Goal: Information Seeking & Learning: Learn about a topic

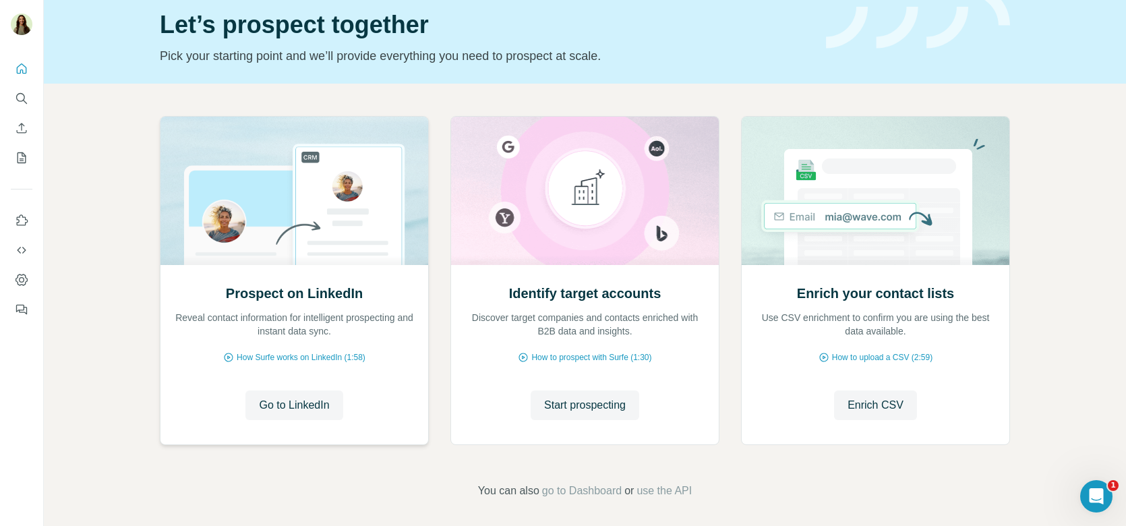
scroll to position [96, 0]
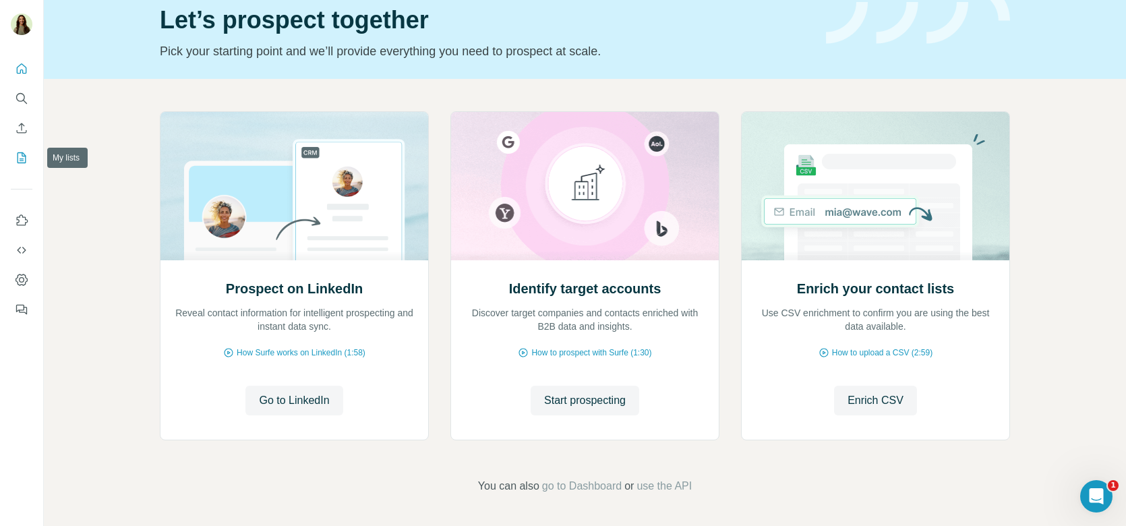
click at [21, 155] on icon "My lists" at bounding box center [21, 157] width 13 height 13
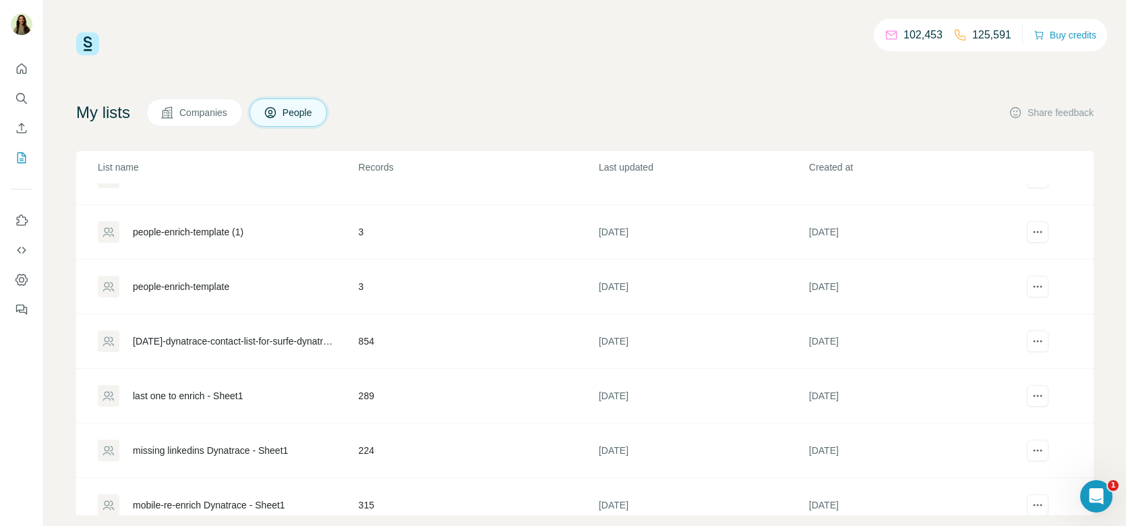
scroll to position [211, 0]
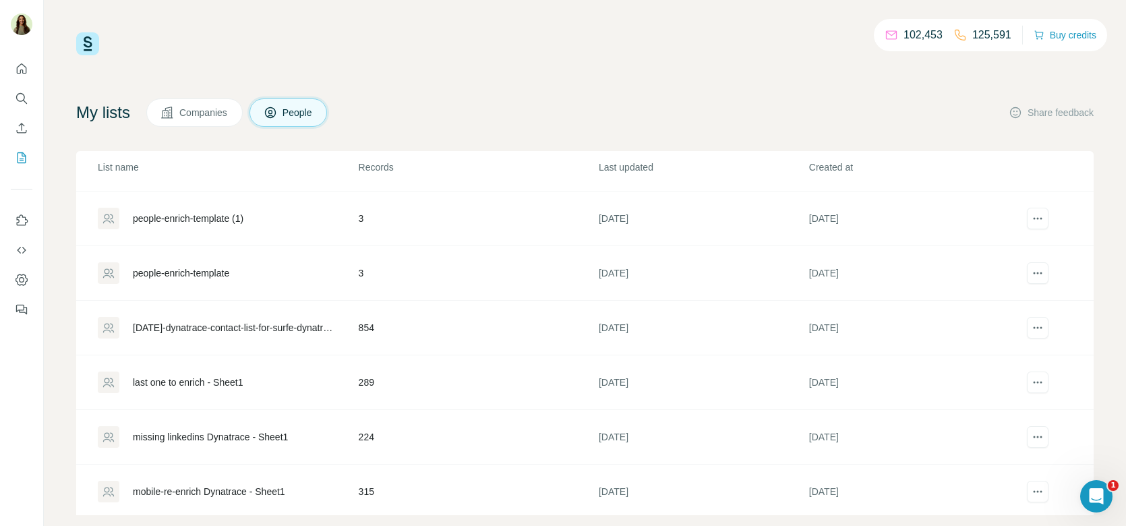
click at [234, 324] on div "[DATE]-dynatrace-contact-list-for-surfe-dynatrace - contact-list-for-surfe-dyna…" at bounding box center [234, 327] width 203 height 13
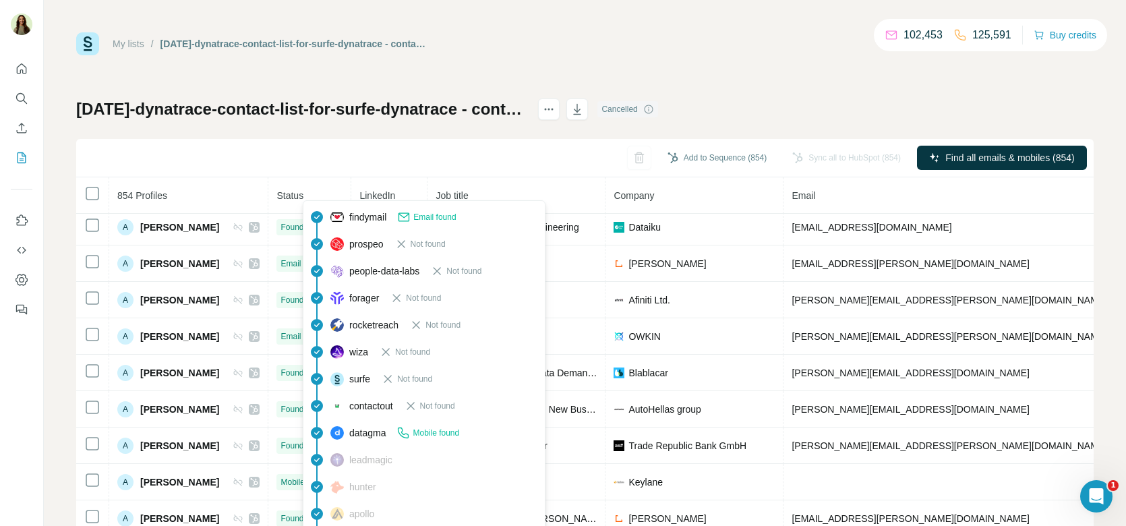
scroll to position [45, 0]
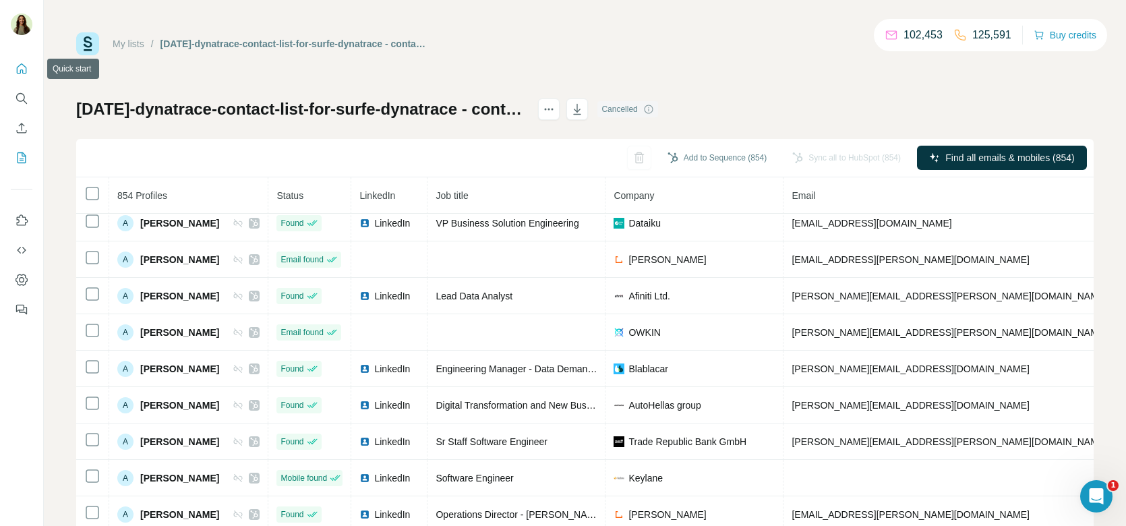
click at [26, 71] on icon "Quick start" at bounding box center [21, 68] width 13 height 13
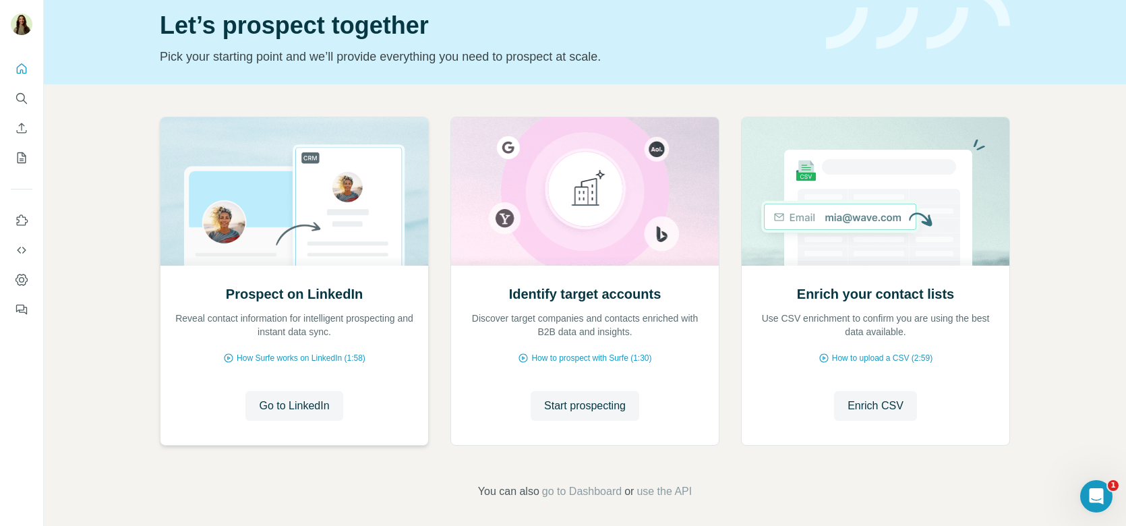
scroll to position [96, 0]
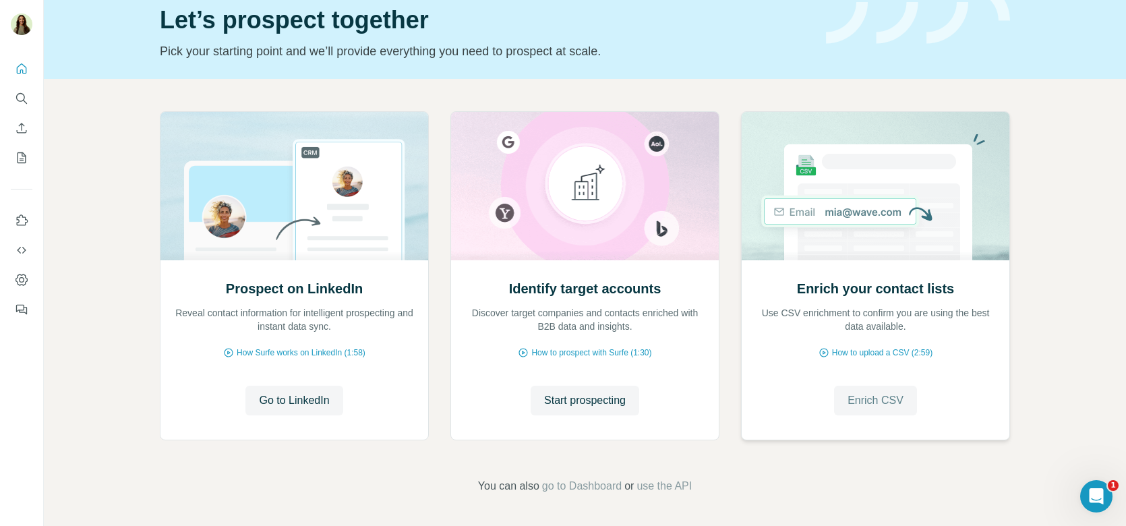
click at [849, 401] on span "Enrich CSV" at bounding box center [875, 400] width 56 height 16
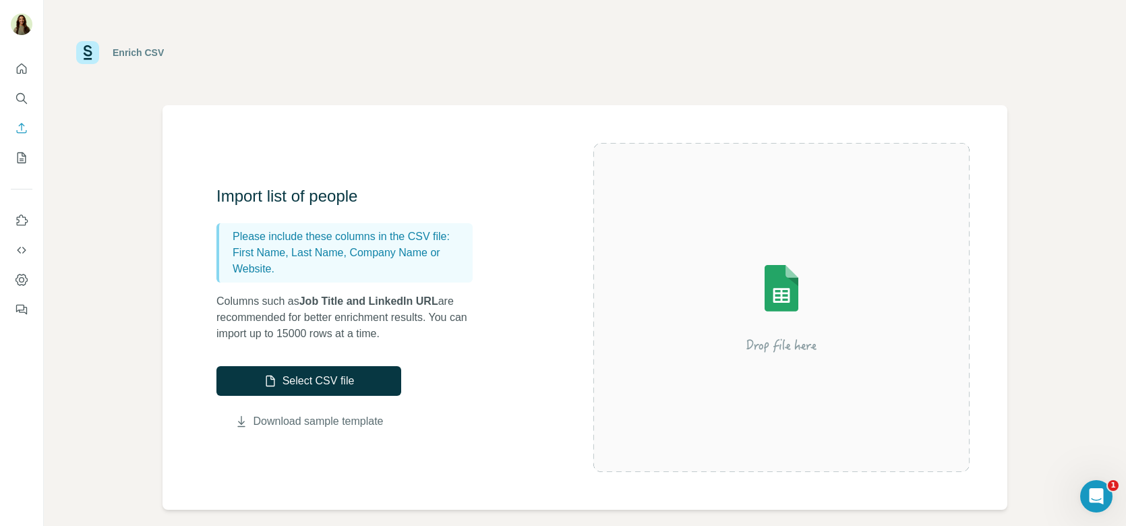
click at [328, 423] on link "Download sample template" at bounding box center [318, 421] width 130 height 16
click at [311, 388] on button "Select CSV file" at bounding box center [308, 381] width 185 height 30
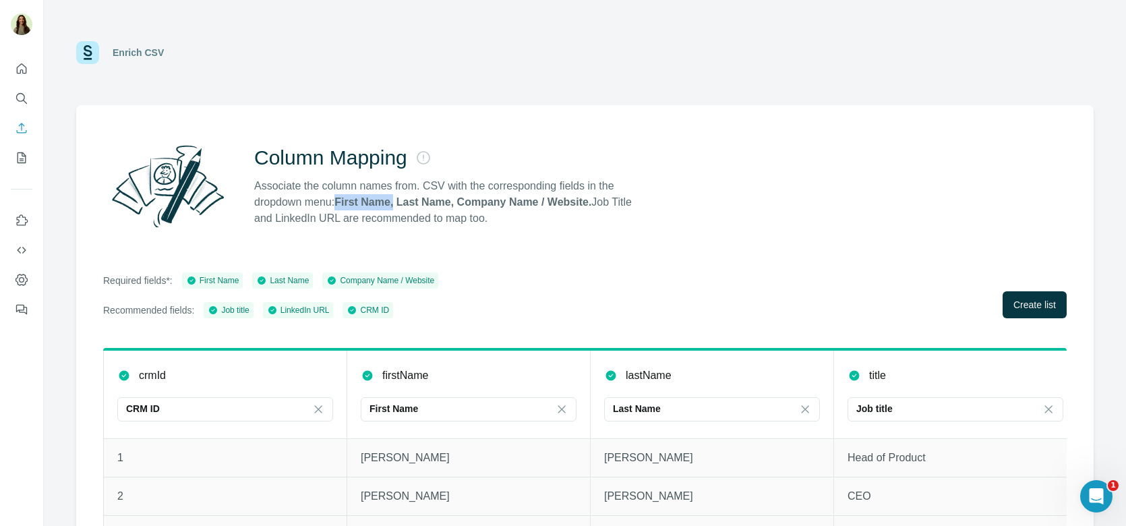
drag, startPoint x: 344, startPoint y: 202, endPoint x: 402, endPoint y: 204, distance: 58.7
click at [402, 204] on strong "First Name, Last Name, Company Name / Website." at bounding box center [462, 201] width 257 height 11
drag, startPoint x: 407, startPoint y: 196, endPoint x: 458, endPoint y: 196, distance: 51.2
click at [458, 196] on strong "First Name, Last Name, Company Name / Website." at bounding box center [462, 201] width 257 height 11
click at [399, 191] on p "Associate the column names from. CSV with the corresponding fields in the dropd…" at bounding box center [449, 202] width 390 height 49
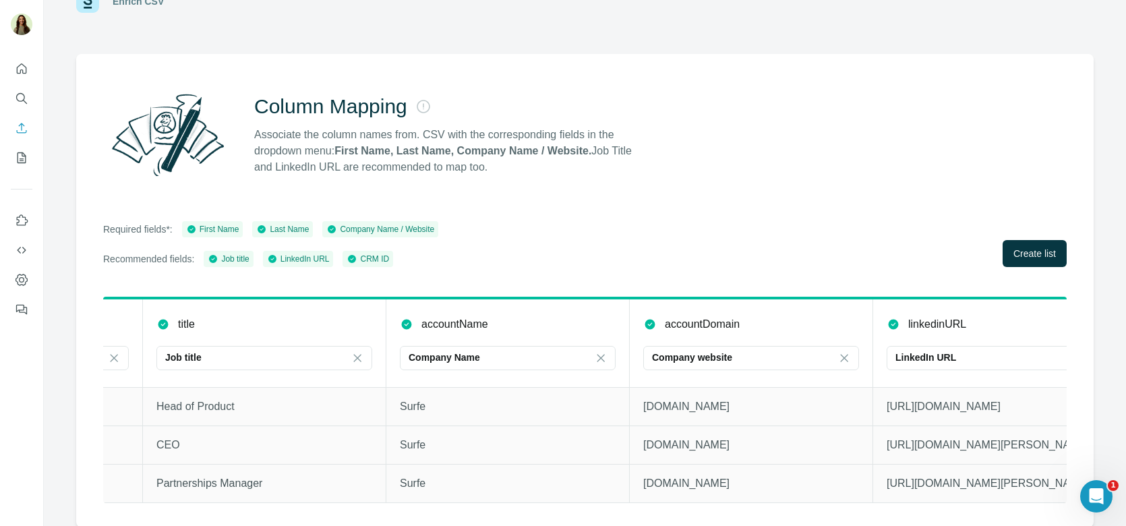
scroll to position [0, 710]
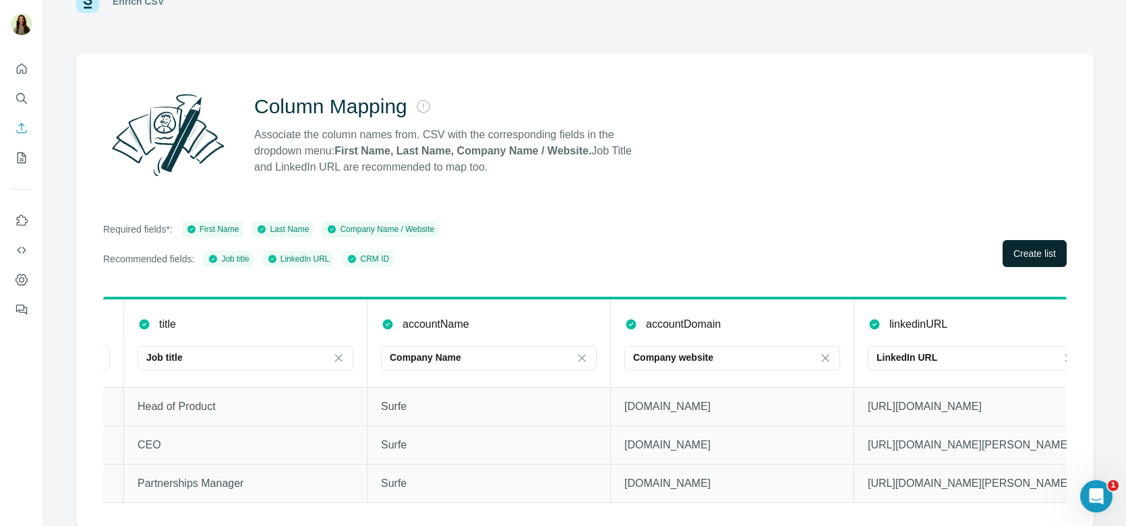
click at [1030, 261] on button "Create list" at bounding box center [1035, 253] width 64 height 27
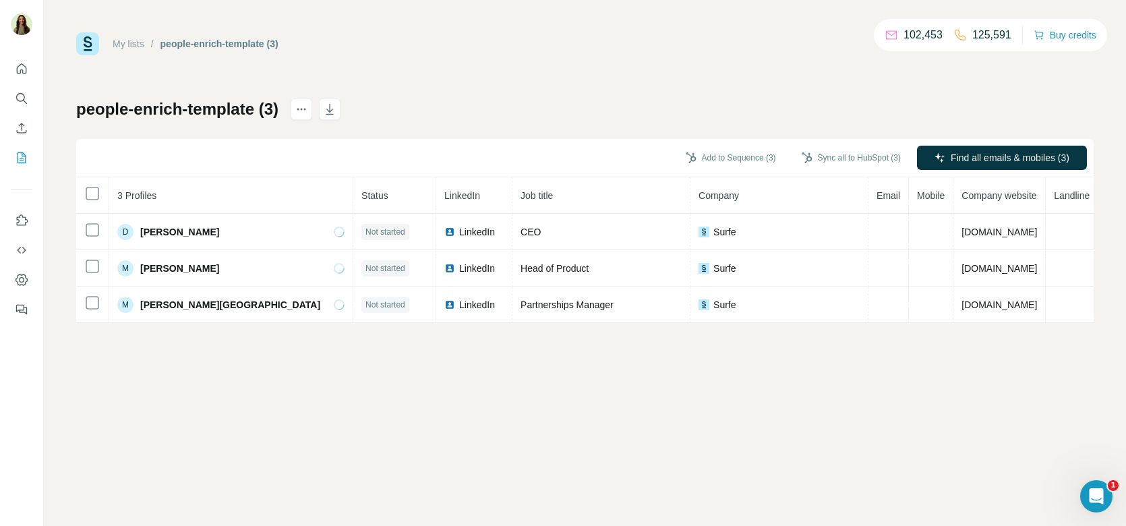
drag, startPoint x: 1056, startPoint y: 193, endPoint x: 1033, endPoint y: 193, distance: 23.6
click at [1033, 193] on tr "3 Profiles Status LinkedIn Job title Company Email Mobile Company website Landl…" at bounding box center [611, 195] width 1071 height 36
drag, startPoint x: 1002, startPoint y: 192, endPoint x: 934, endPoint y: 192, distance: 68.1
click at [934, 192] on tr "3 Profiles Status LinkedIn Job title Company Email Mobile Company website Landl…" at bounding box center [611, 195] width 1071 height 36
click at [909, 187] on th "Mobile" at bounding box center [931, 195] width 44 height 36
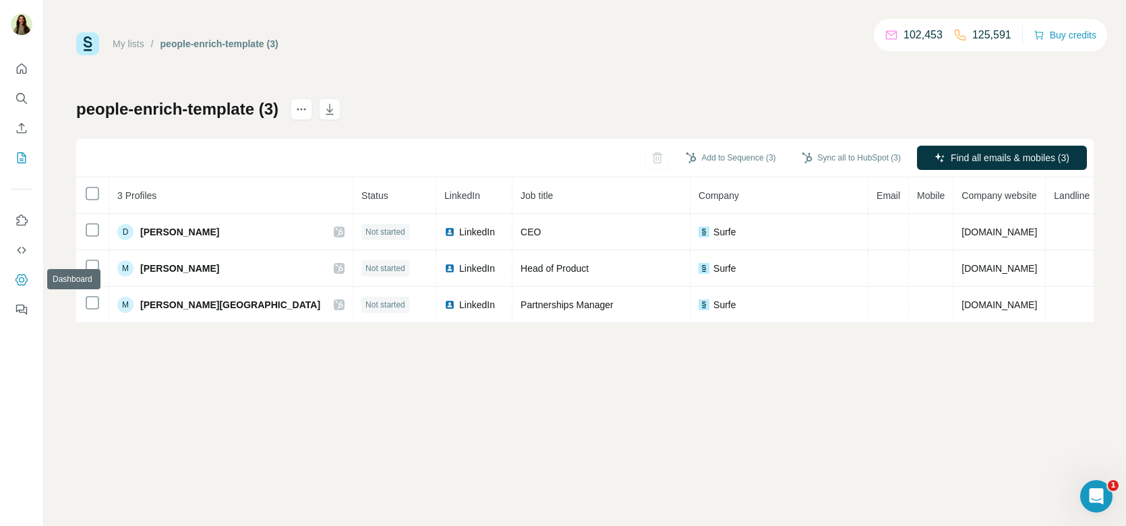
click at [23, 281] on icon "Dashboard" at bounding box center [21, 279] width 5 height 5
click at [32, 71] on button "Quick start" at bounding box center [22, 69] width 22 height 24
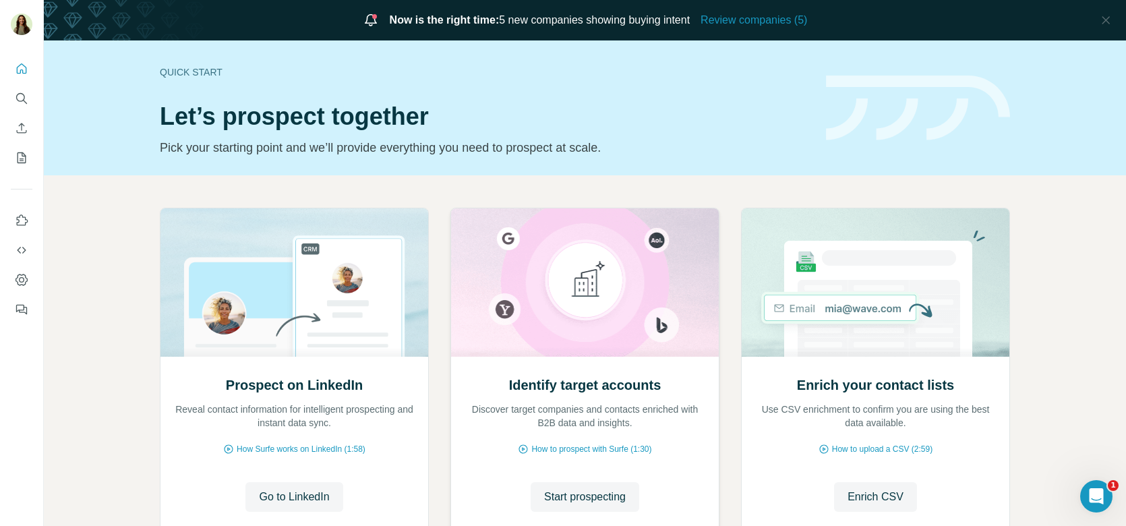
scroll to position [96, 0]
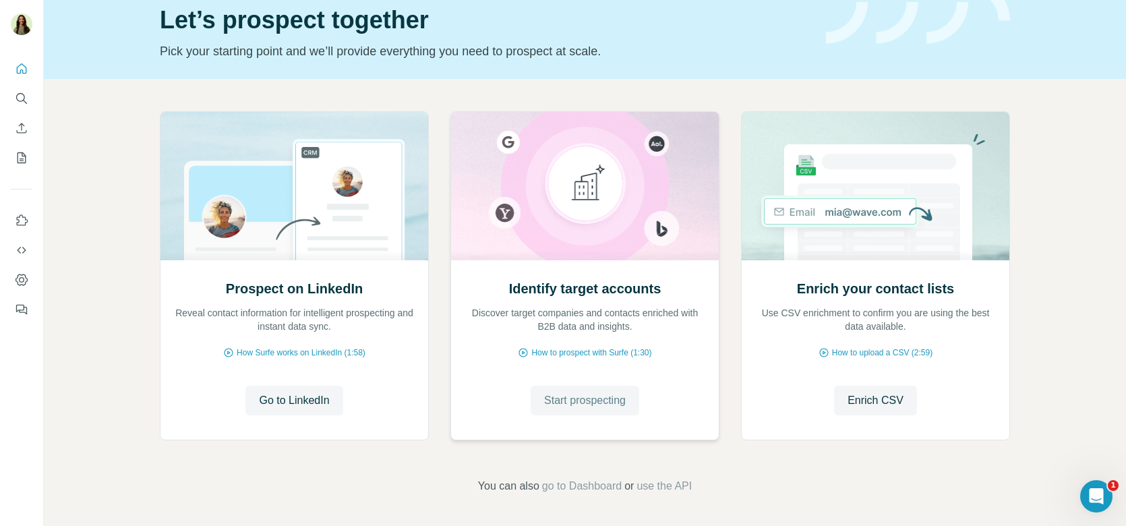
click at [551, 392] on span "Start prospecting" at bounding box center [585, 400] width 82 height 16
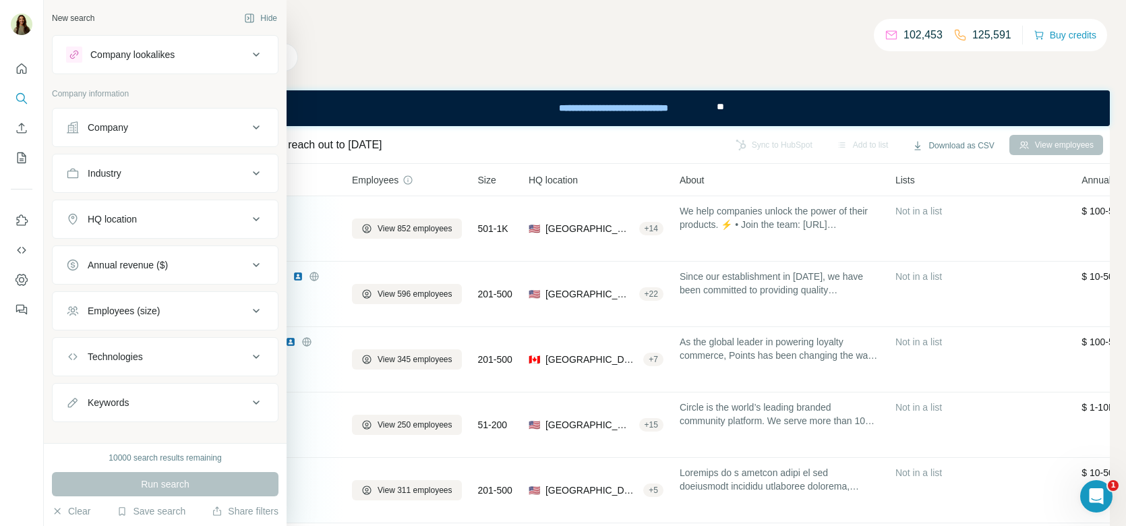
click at [123, 132] on div "Company" at bounding box center [108, 127] width 40 height 13
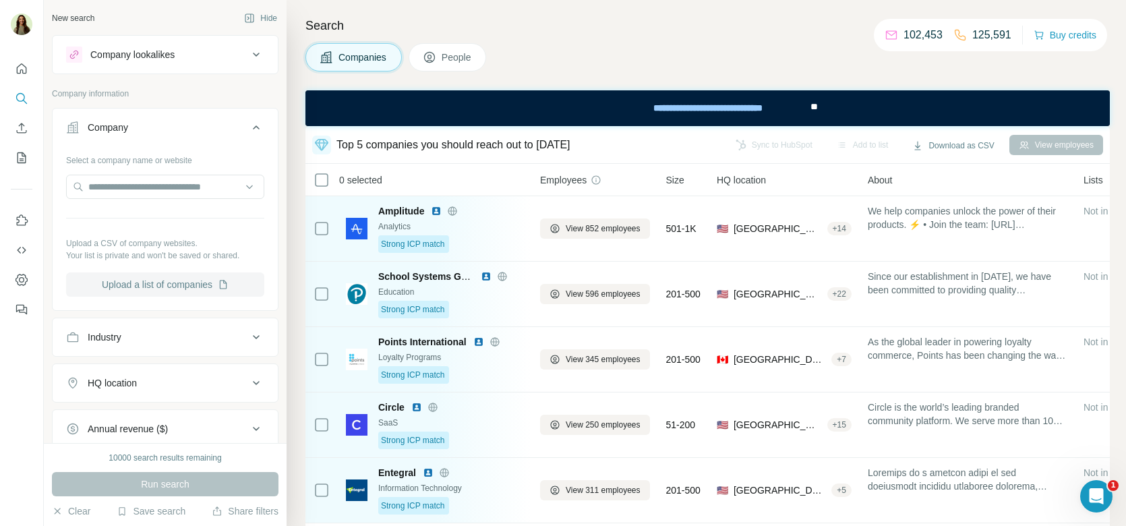
click at [165, 285] on button "Upload a list of companies" at bounding box center [165, 284] width 198 height 24
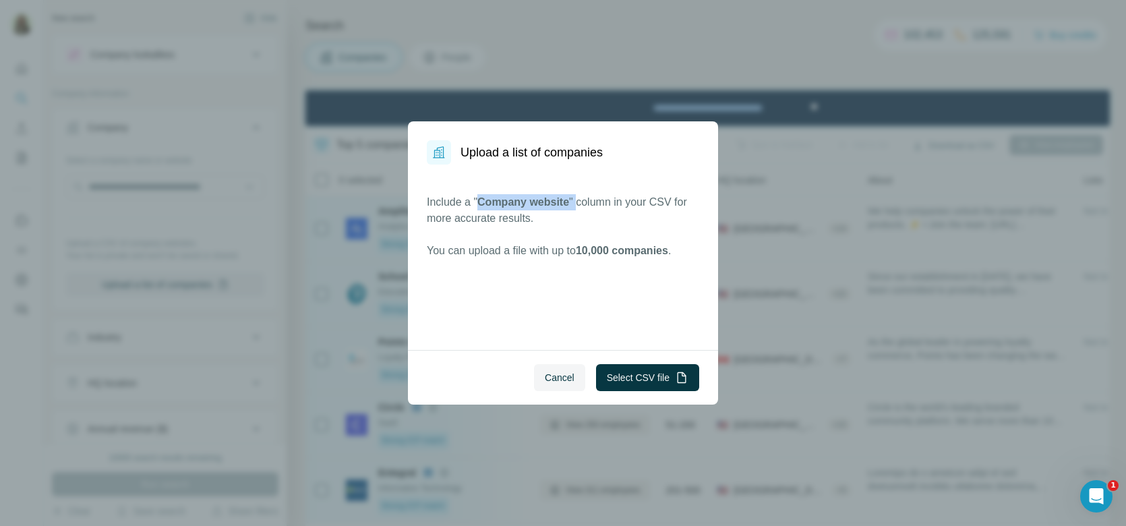
drag, startPoint x: 479, startPoint y: 206, endPoint x: 586, endPoint y: 206, distance: 107.2
click at [586, 206] on p "Include a " Company website " column in your CSV for more accurate results." at bounding box center [563, 210] width 272 height 32
click at [560, 378] on span "Cancel" at bounding box center [560, 377] width 30 height 13
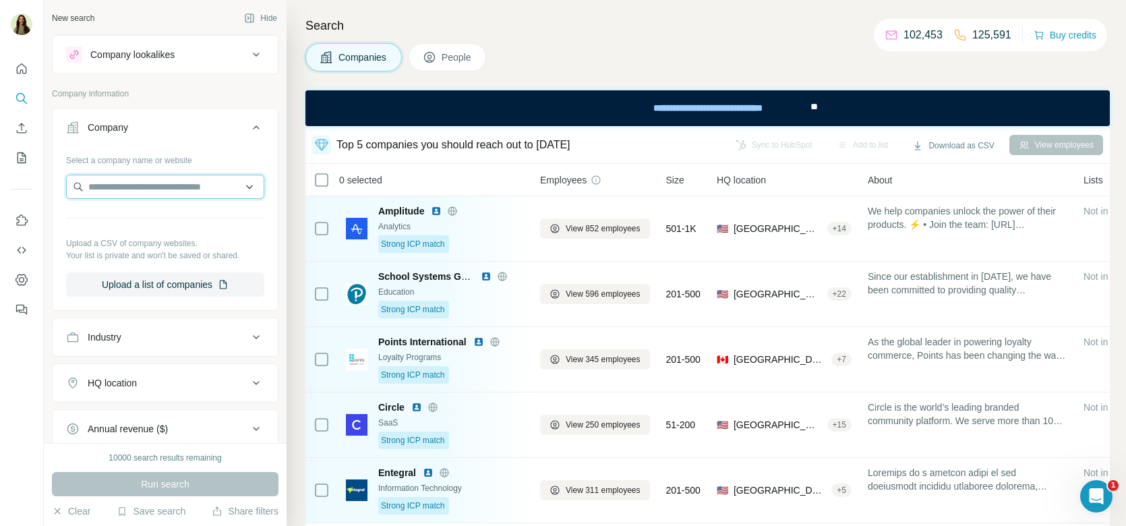
click at [189, 184] on input "text" at bounding box center [165, 187] width 198 height 24
type input "******"
click at [187, 179] on input "******" at bounding box center [165, 187] width 198 height 24
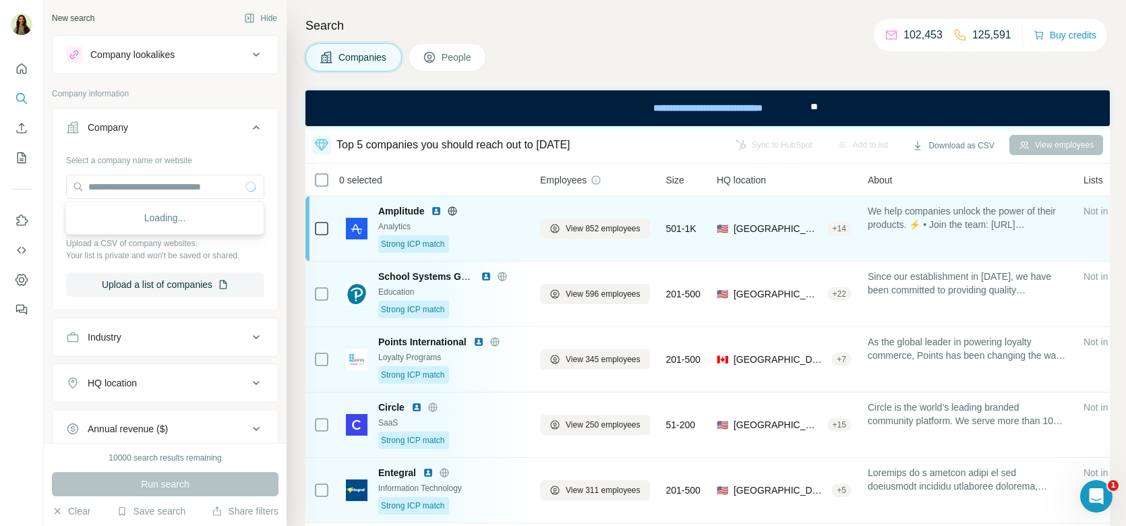
click at [395, 210] on span "Amplitude" at bounding box center [401, 210] width 46 height 13
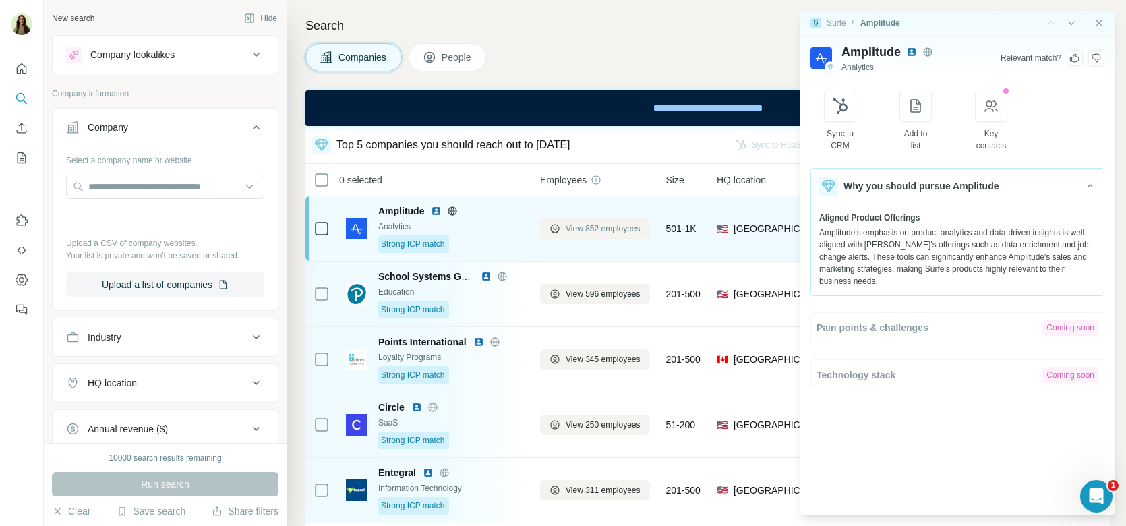
click at [590, 229] on span "View 852 employees" at bounding box center [603, 228] width 75 height 12
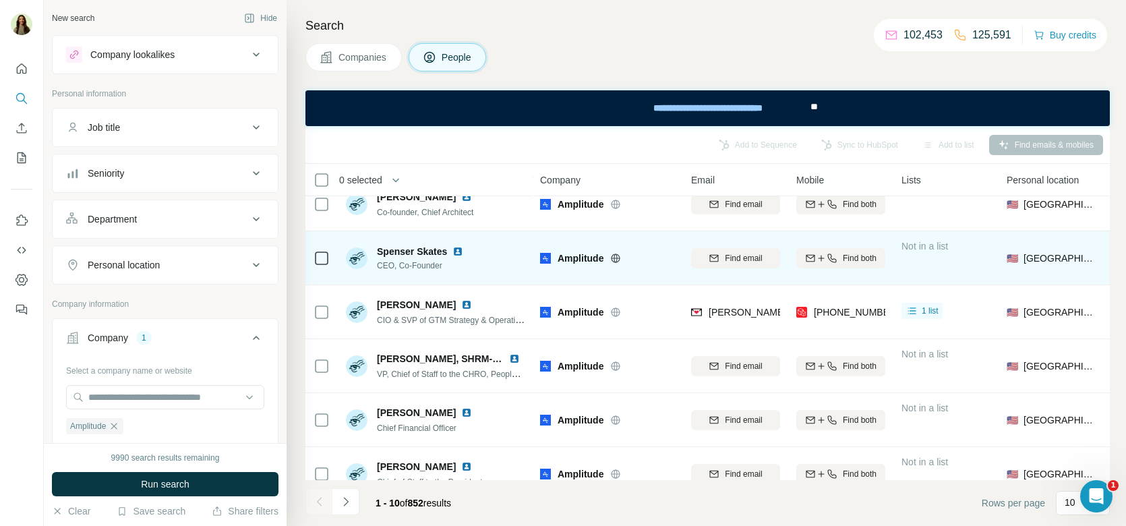
scroll to position [30, 0]
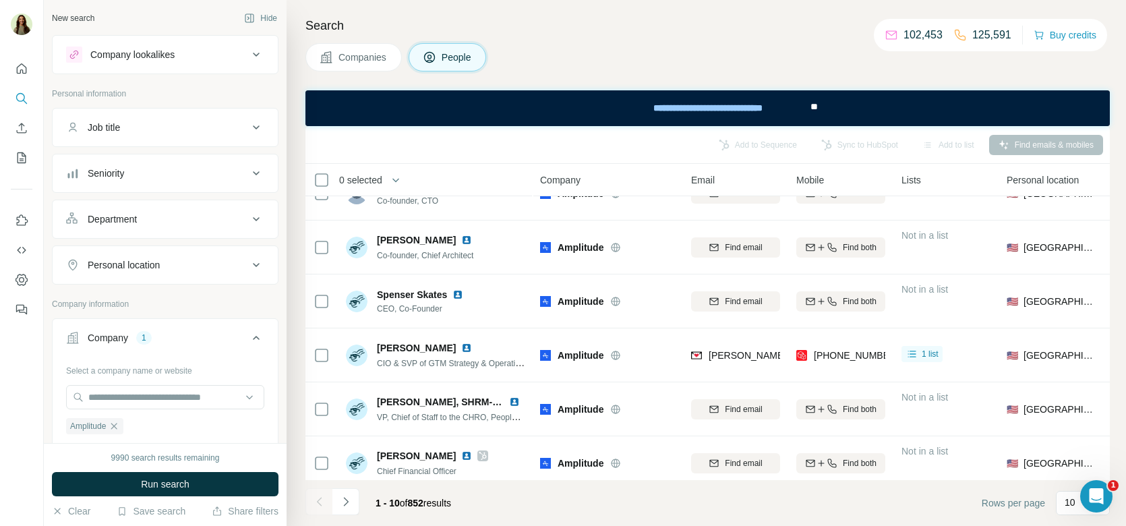
click at [164, 137] on button "Job title" at bounding box center [165, 127] width 225 height 32
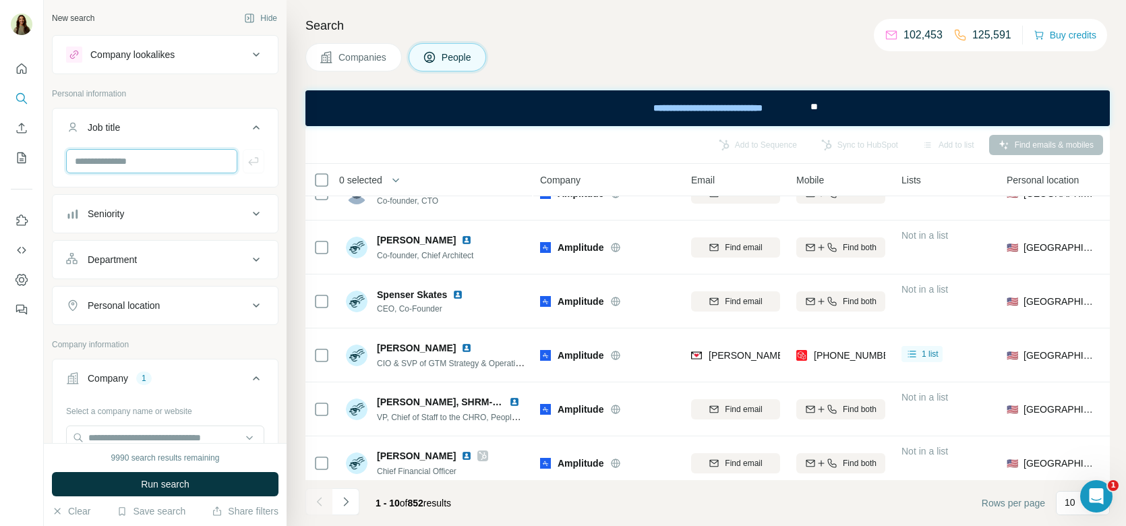
click at [125, 158] on input "text" at bounding box center [151, 161] width 171 height 24
click at [139, 155] on input "text" at bounding box center [151, 161] width 171 height 24
click at [156, 122] on div "Job title" at bounding box center [157, 127] width 182 height 13
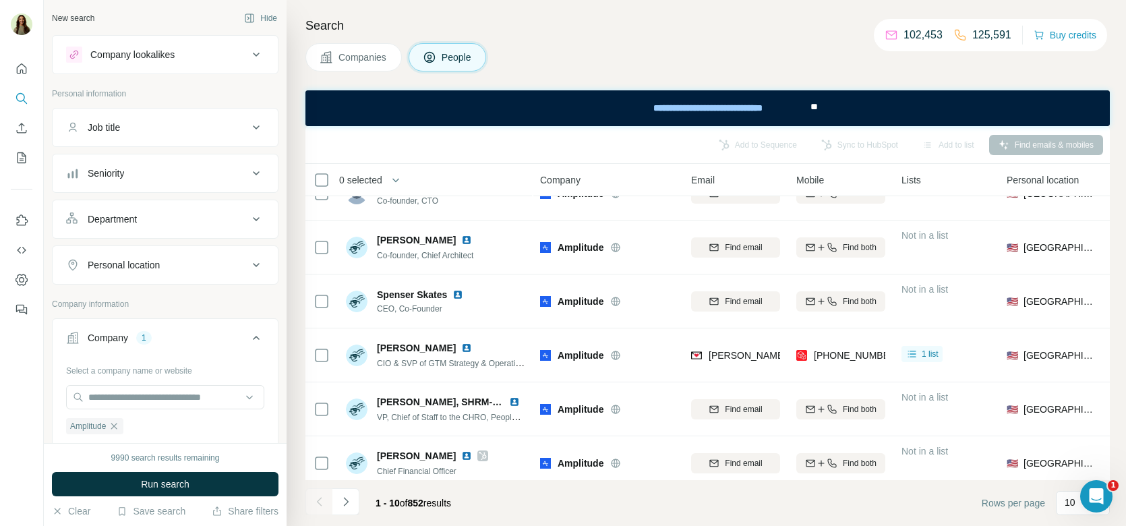
click at [144, 177] on div "Seniority" at bounding box center [157, 173] width 182 height 13
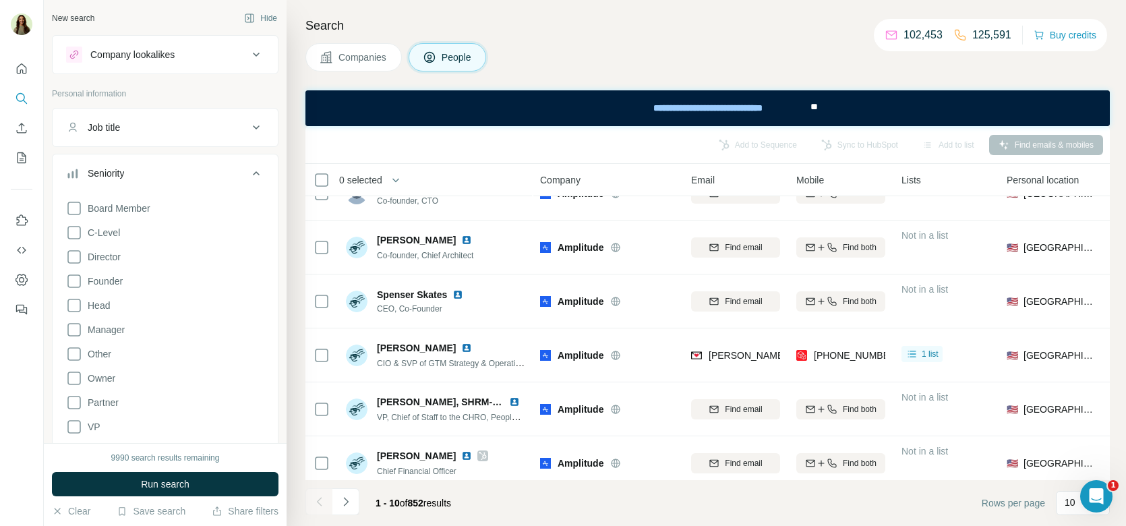
click at [144, 177] on div "Seniority" at bounding box center [157, 173] width 182 height 13
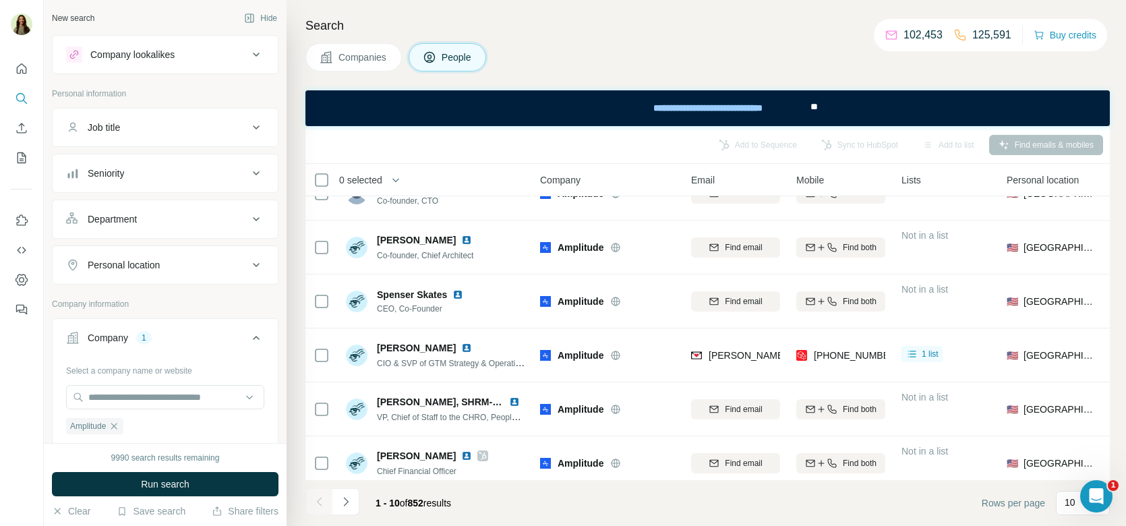
click at [135, 212] on div "Department" at bounding box center [112, 218] width 49 height 13
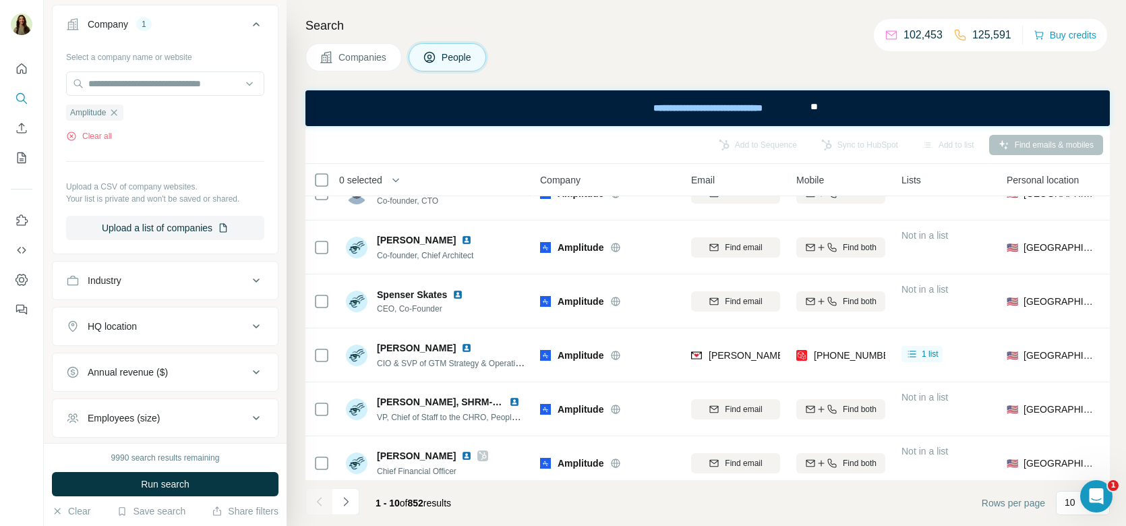
click at [121, 326] on div "HQ location" at bounding box center [112, 326] width 49 height 13
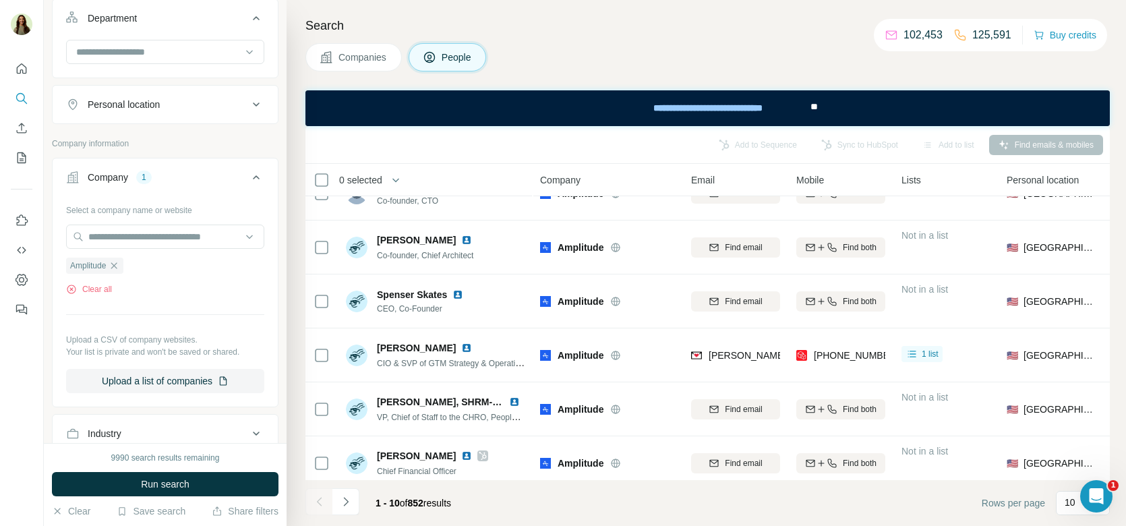
scroll to position [0, 0]
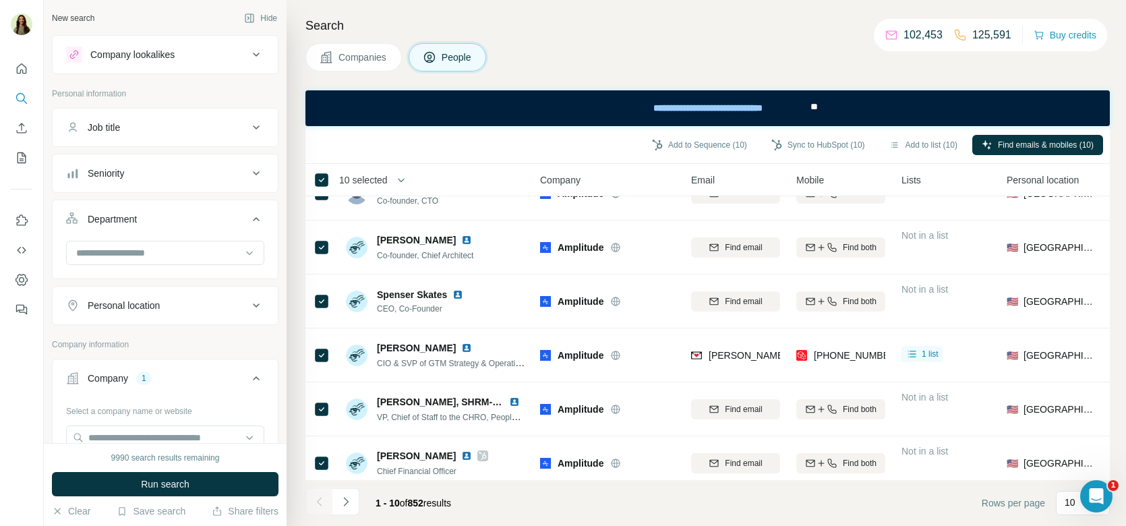
click at [175, 57] on div "Company lookalikes" at bounding box center [132, 54] width 84 height 13
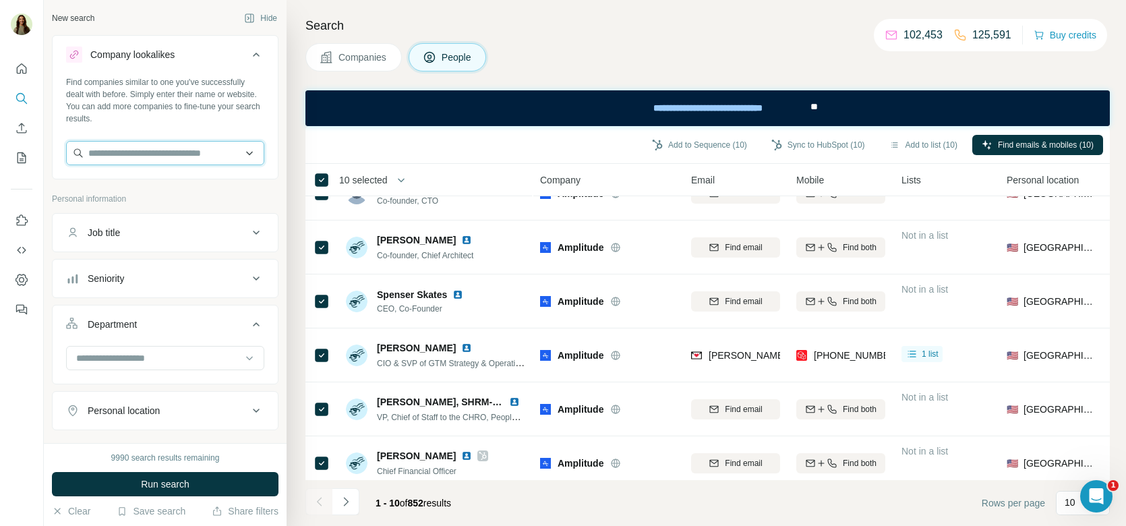
click at [116, 163] on input "text" at bounding box center [165, 153] width 198 height 24
click at [343, 59] on span "Companies" at bounding box center [362, 57] width 49 height 13
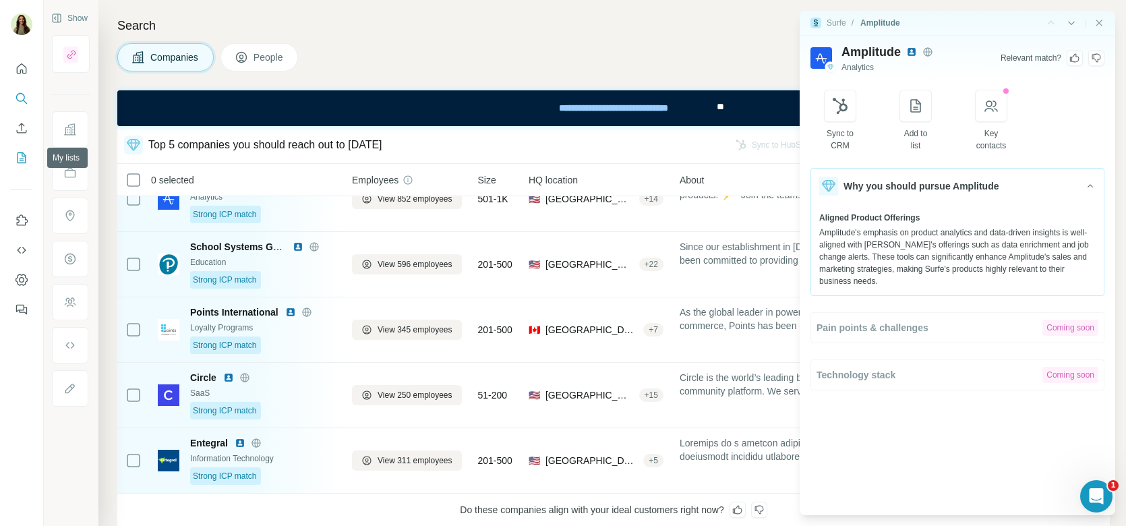
click at [19, 160] on icon "My lists" at bounding box center [21, 157] width 13 height 13
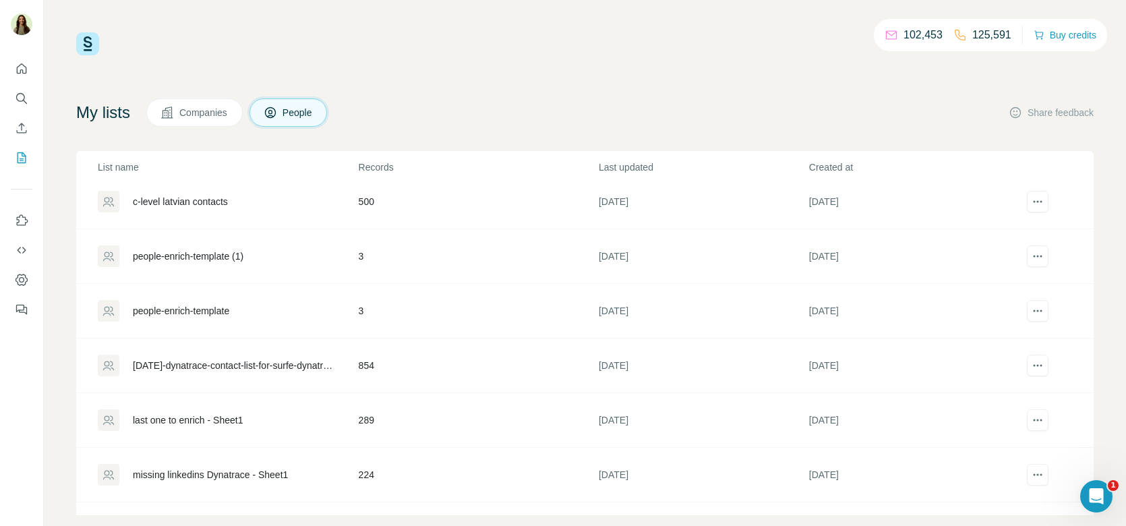
scroll to position [237, 0]
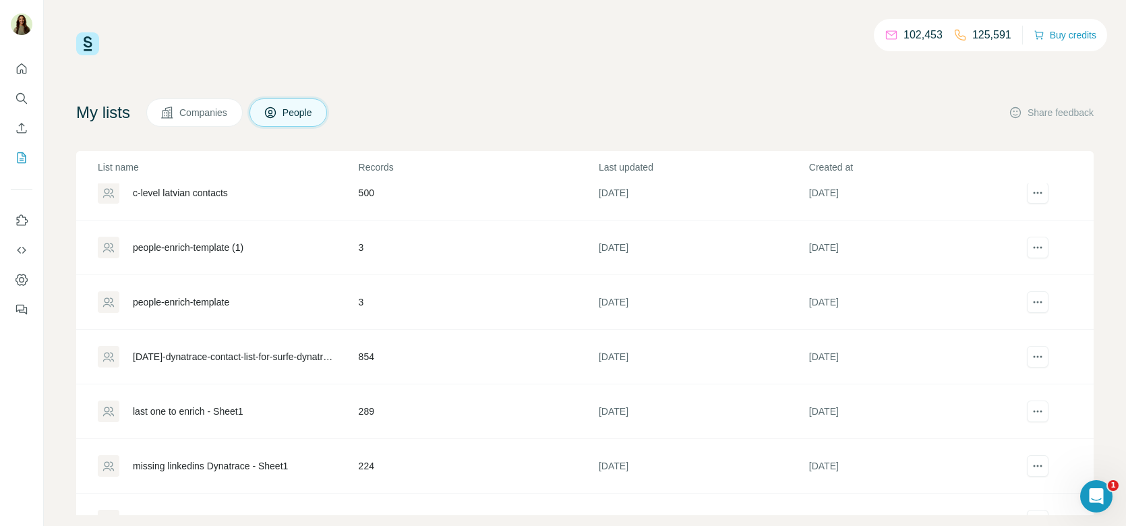
click at [224, 356] on div "[DATE]-dynatrace-contact-list-for-surfe-dynatrace - contact-list-for-surfe-dyna…" at bounding box center [234, 356] width 203 height 13
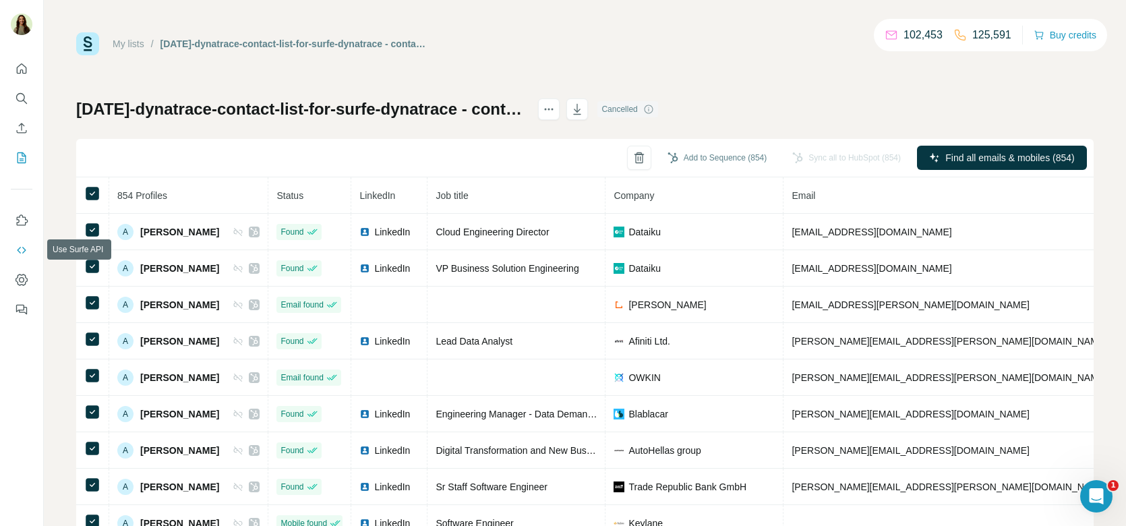
click at [22, 247] on icon "Use Surfe API" at bounding box center [21, 249] width 13 height 13
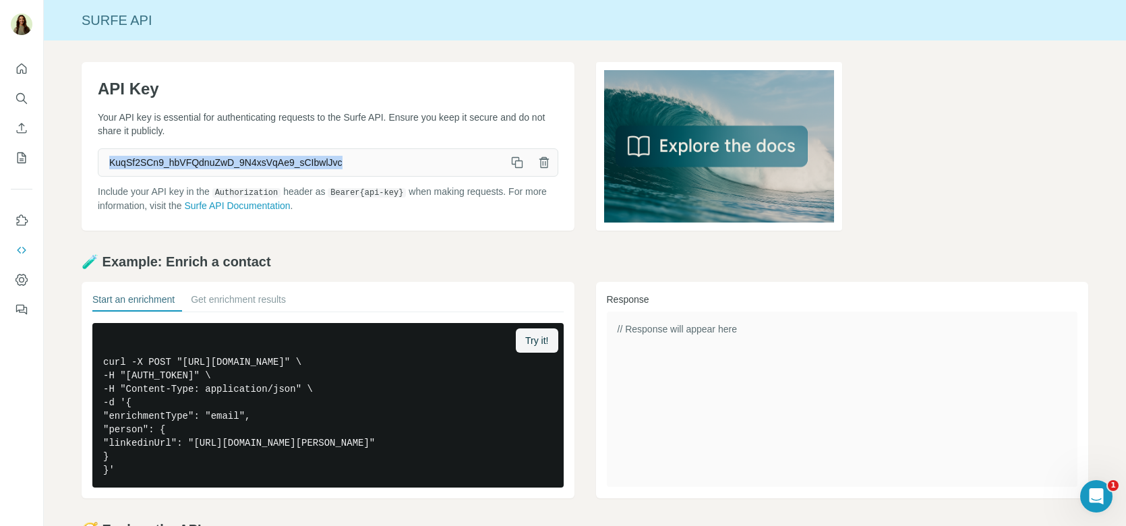
drag, startPoint x: 107, startPoint y: 158, endPoint x: 374, endPoint y: 174, distance: 267.5
click at [374, 174] on span "KuqSf2SCn9_hbVFQdnuZwD_9N4xsVqAe9_sCIbwlJvc" at bounding box center [300, 162] width 405 height 24
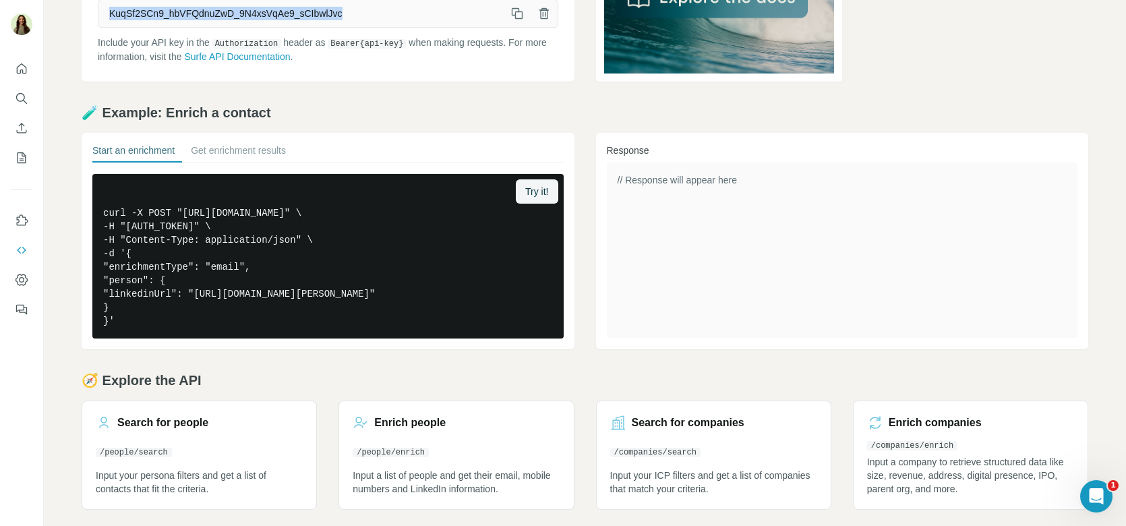
scroll to position [153, 0]
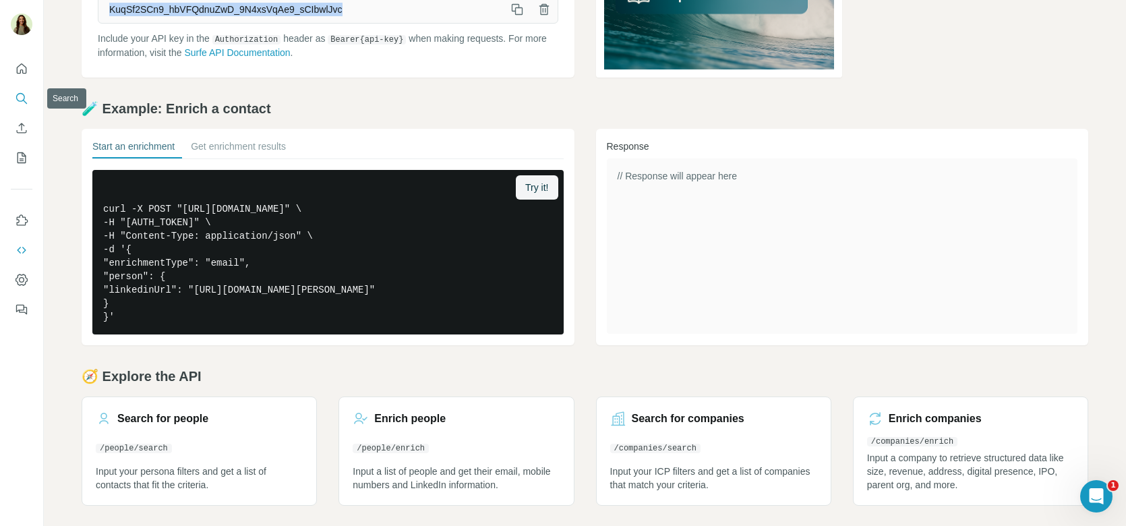
click at [17, 107] on button "Search" at bounding box center [22, 98] width 22 height 24
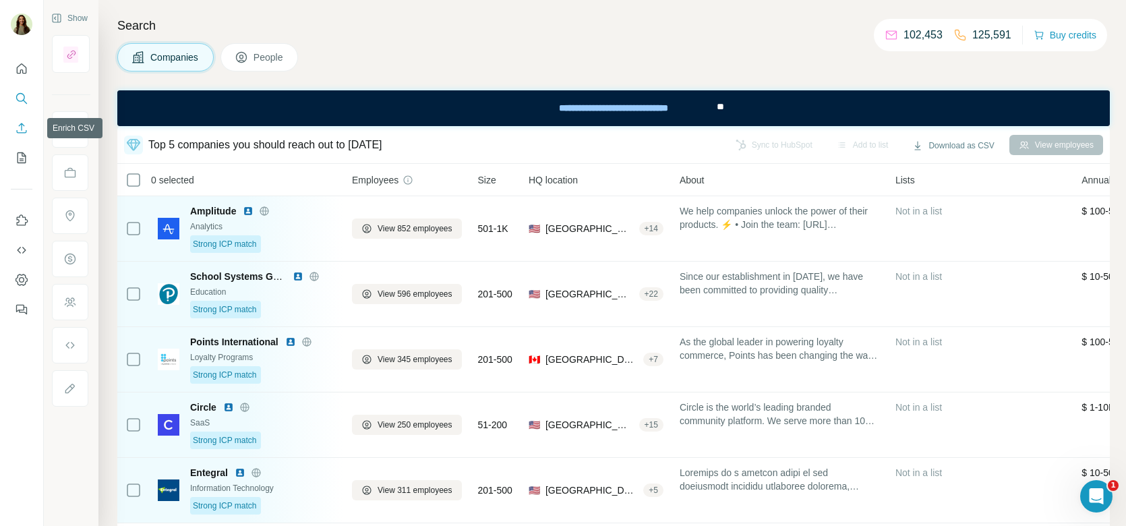
click at [19, 127] on icon "Enrich CSV" at bounding box center [21, 127] width 13 height 13
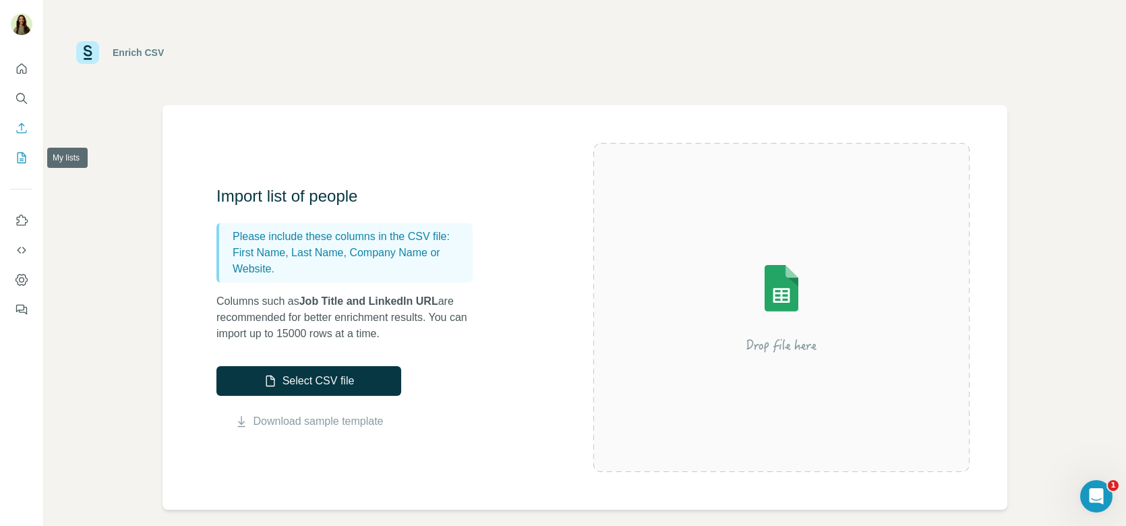
click at [25, 151] on icon "My lists" at bounding box center [21, 157] width 13 height 13
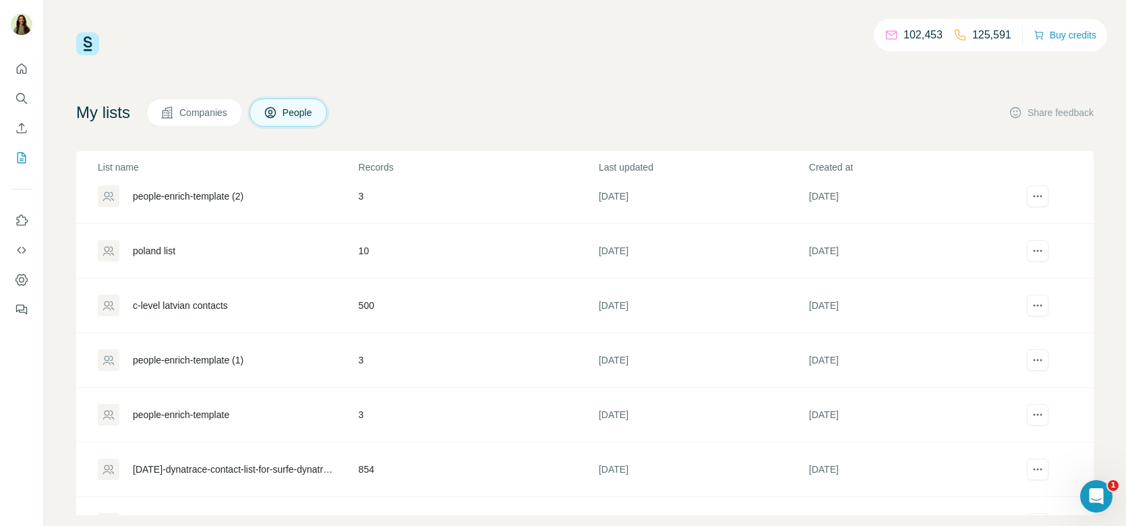
scroll to position [151, 0]
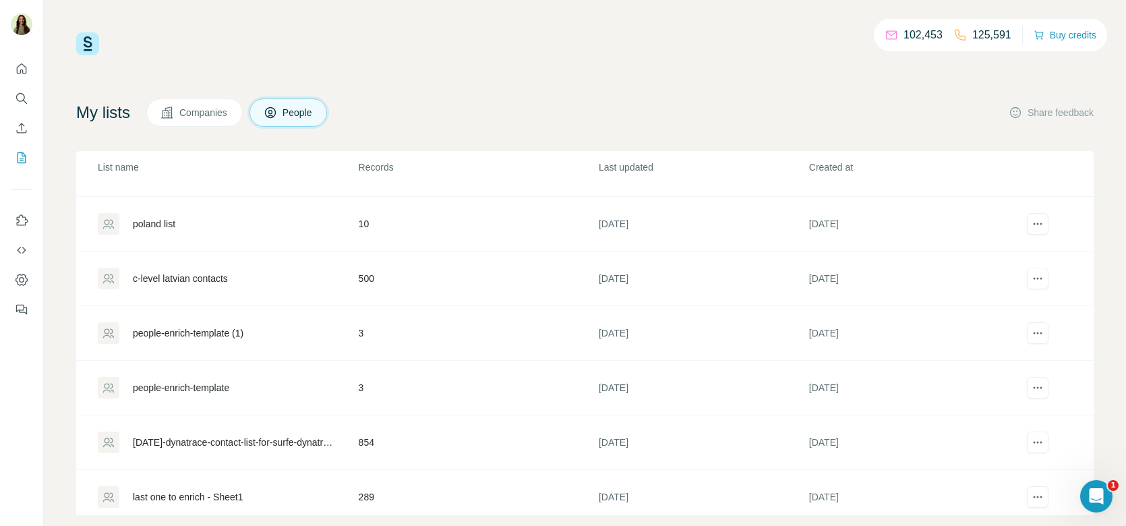
click at [187, 436] on div "[DATE]-dynatrace-contact-list-for-surfe-dynatrace - contact-list-for-surfe-dyna…" at bounding box center [234, 442] width 203 height 13
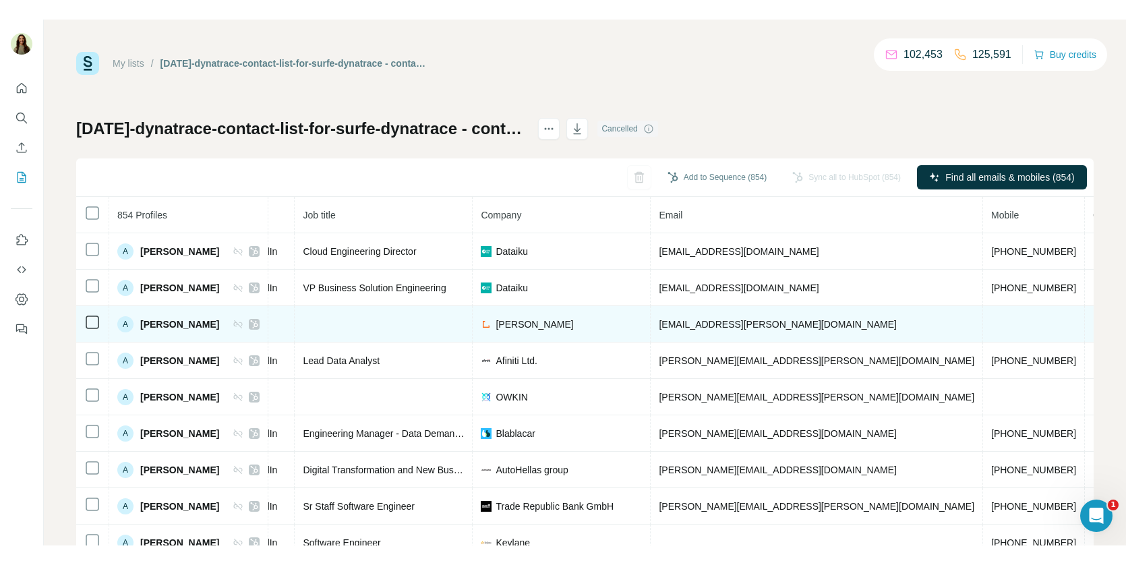
scroll to position [0, 245]
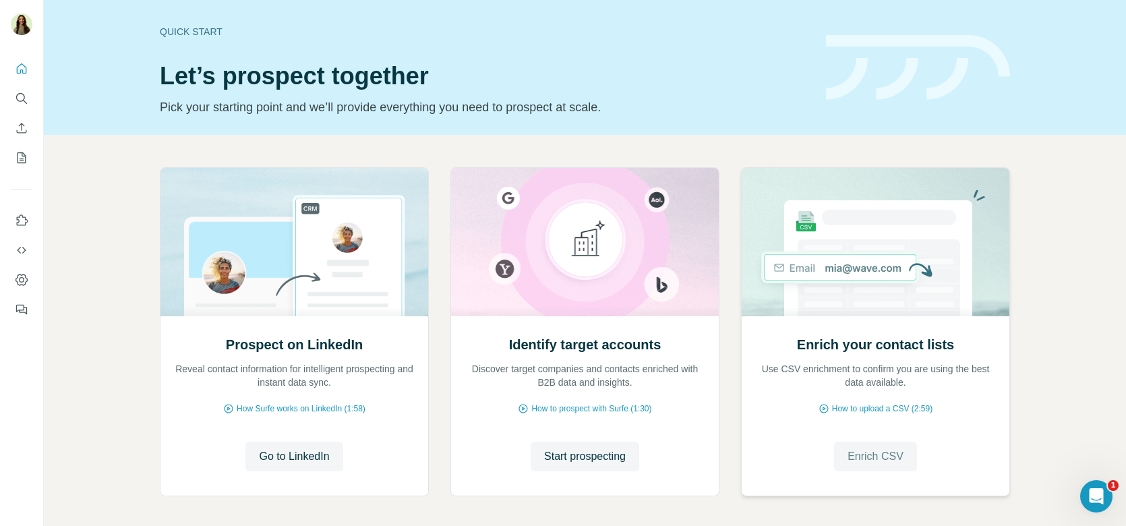
click at [850, 455] on span "Enrich CSV" at bounding box center [875, 456] width 56 height 16
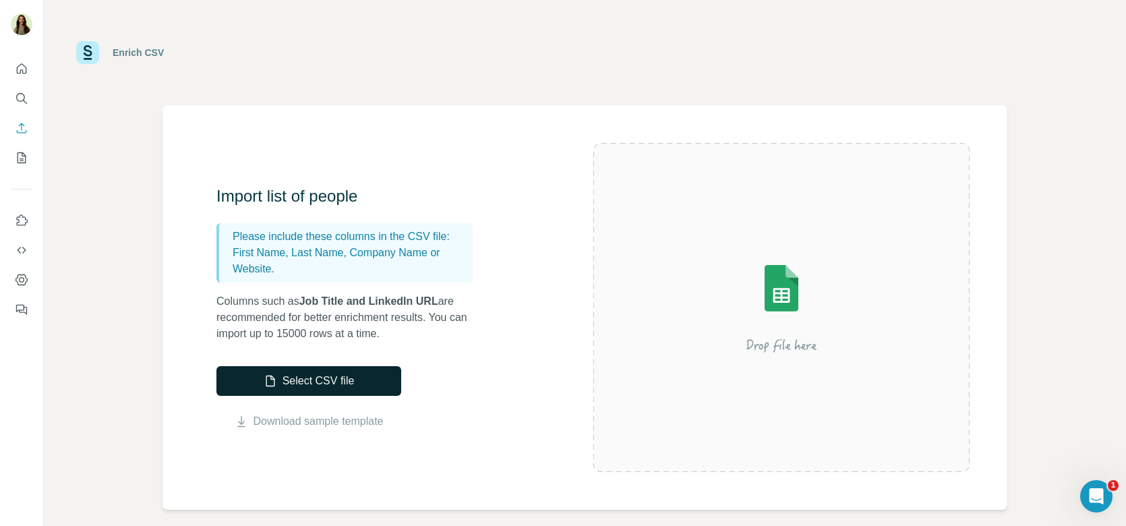
click at [326, 377] on button "Select CSV file" at bounding box center [308, 381] width 185 height 30
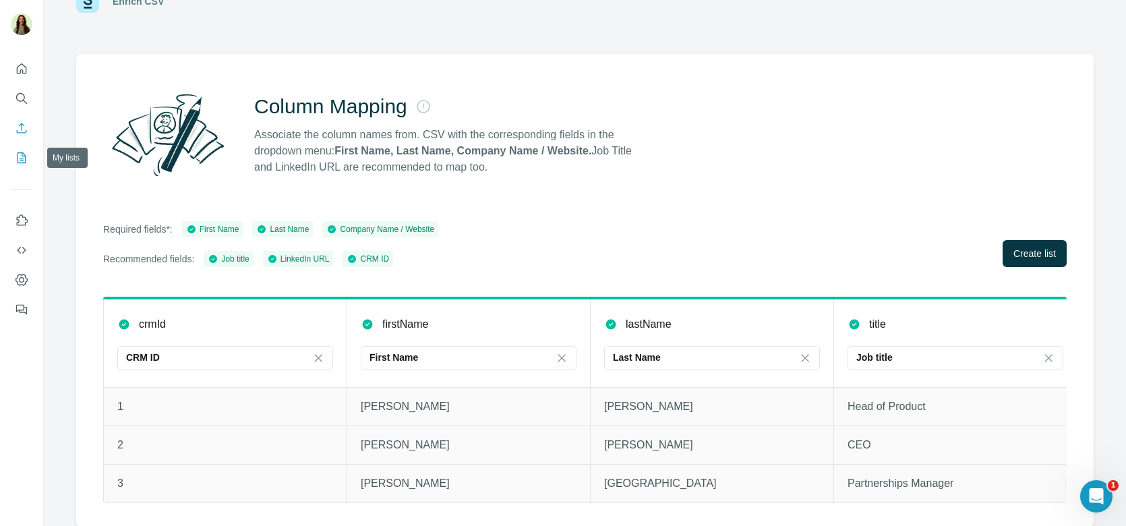
click at [20, 152] on icon "My lists" at bounding box center [21, 157] width 13 height 13
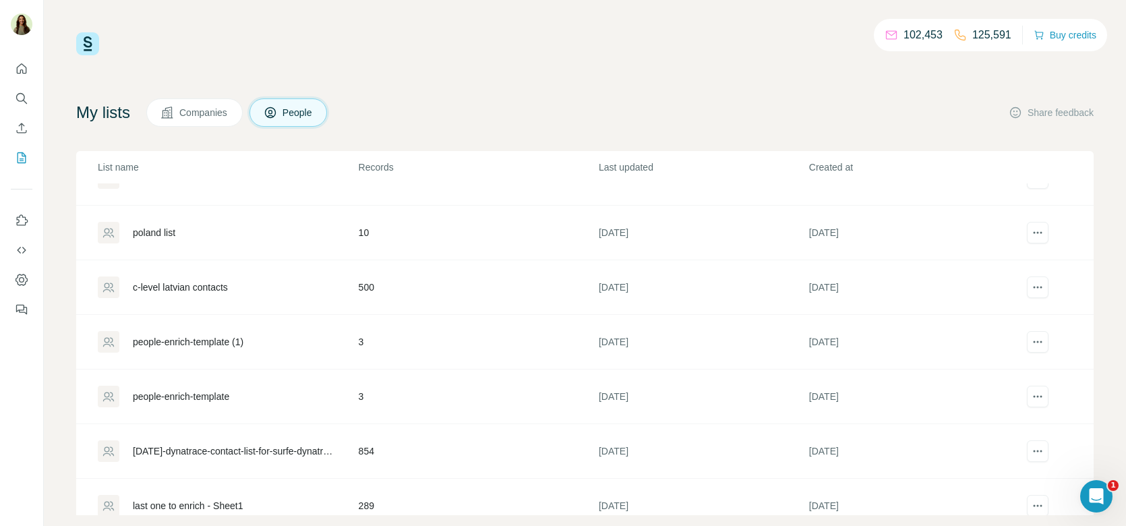
scroll to position [151, 0]
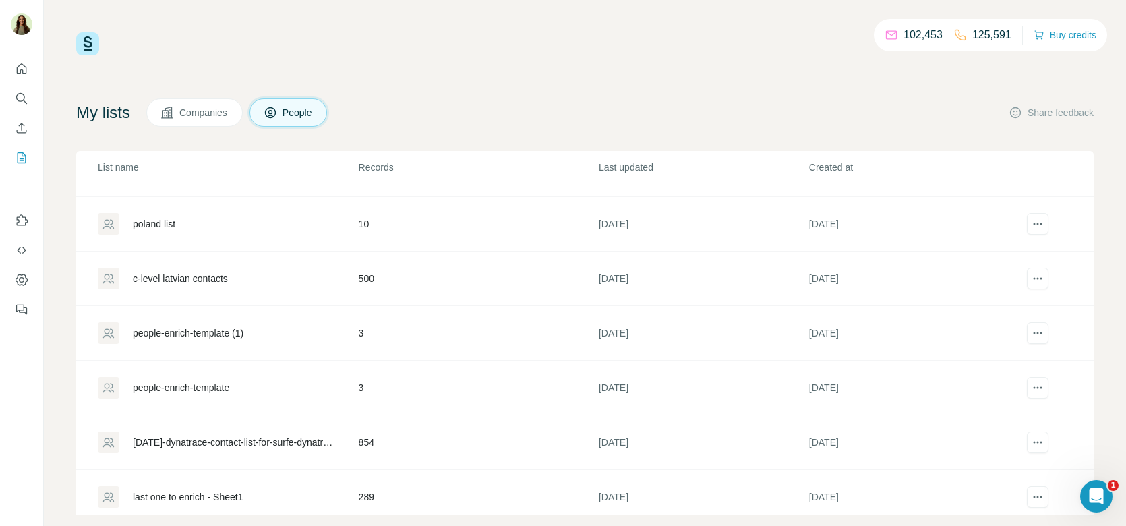
click at [217, 437] on div "[DATE]-dynatrace-contact-list-for-surfe-dynatrace - contact-list-for-surfe-dyna…" at bounding box center [234, 442] width 203 height 13
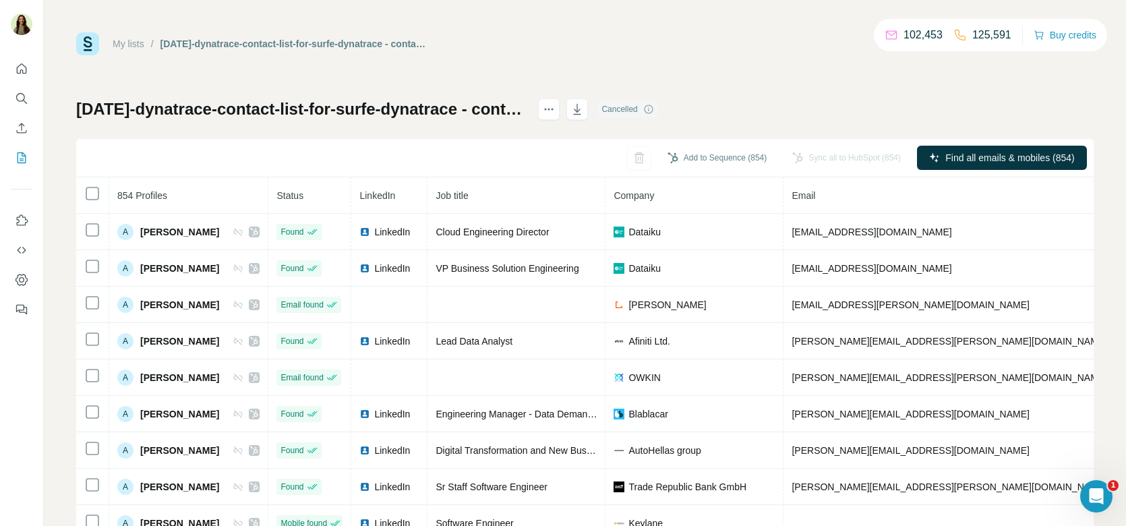
click at [30, 65] on button "Quick start" at bounding box center [22, 69] width 22 height 24
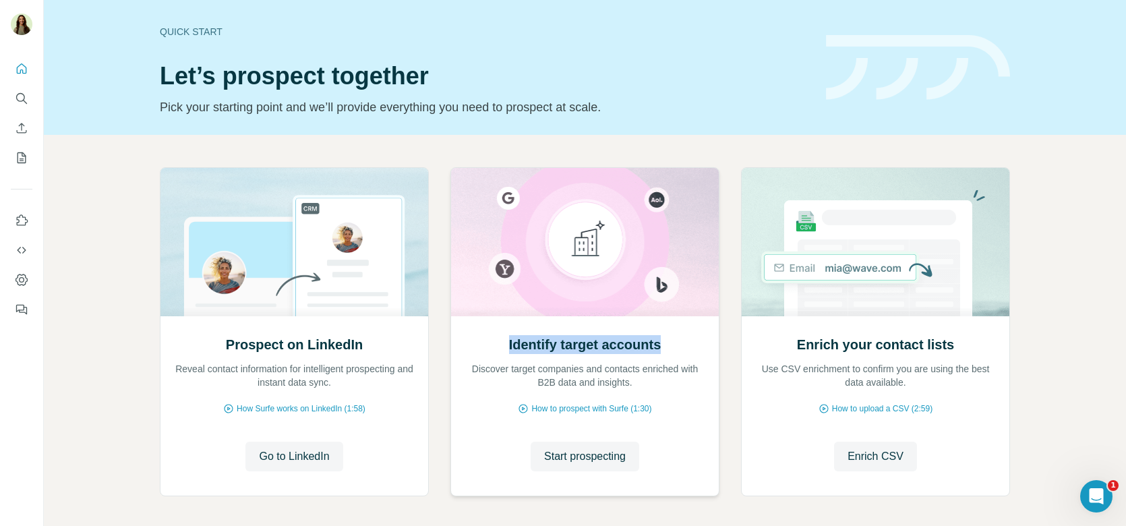
drag, startPoint x: 500, startPoint y: 340, endPoint x: 677, endPoint y: 340, distance: 176.6
click at [674, 340] on div "Identify target accounts Discover target companies and contacts enriched with B…" at bounding box center [585, 362] width 241 height 54
click at [623, 449] on span "Start prospecting" at bounding box center [585, 456] width 82 height 16
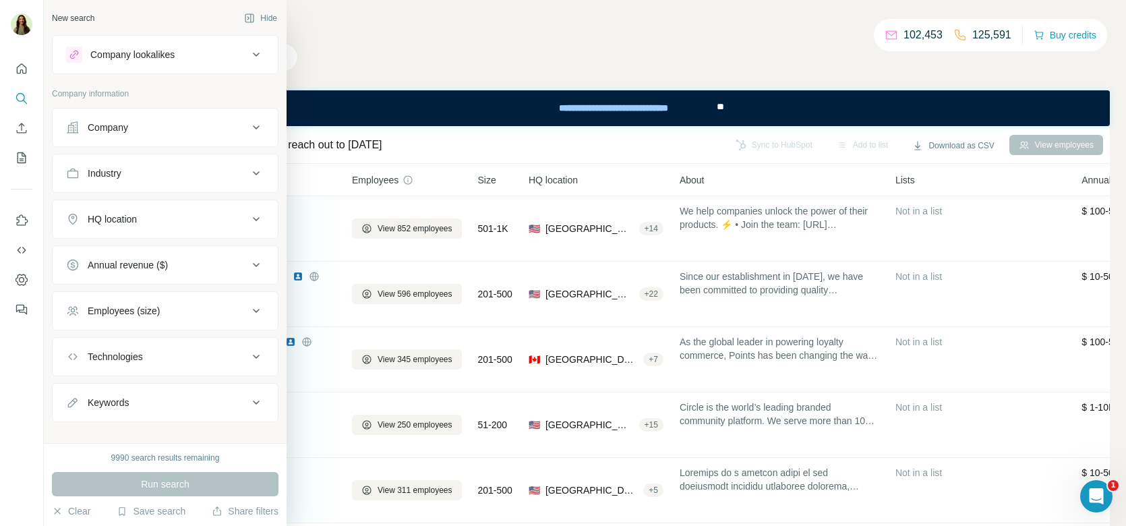
click at [131, 125] on div "Company" at bounding box center [157, 127] width 182 height 13
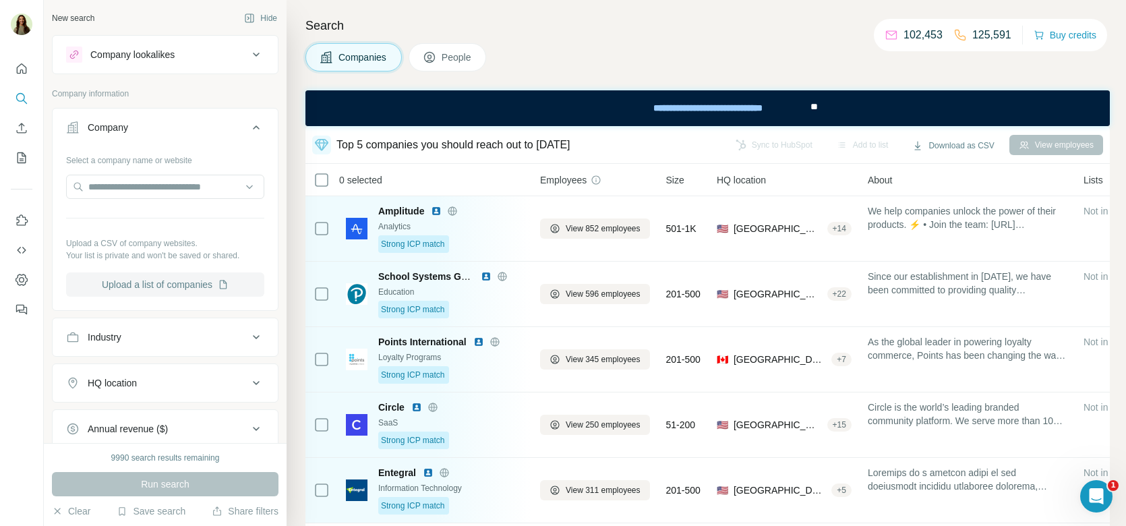
click at [138, 278] on button "Upload a list of companies" at bounding box center [165, 284] width 198 height 24
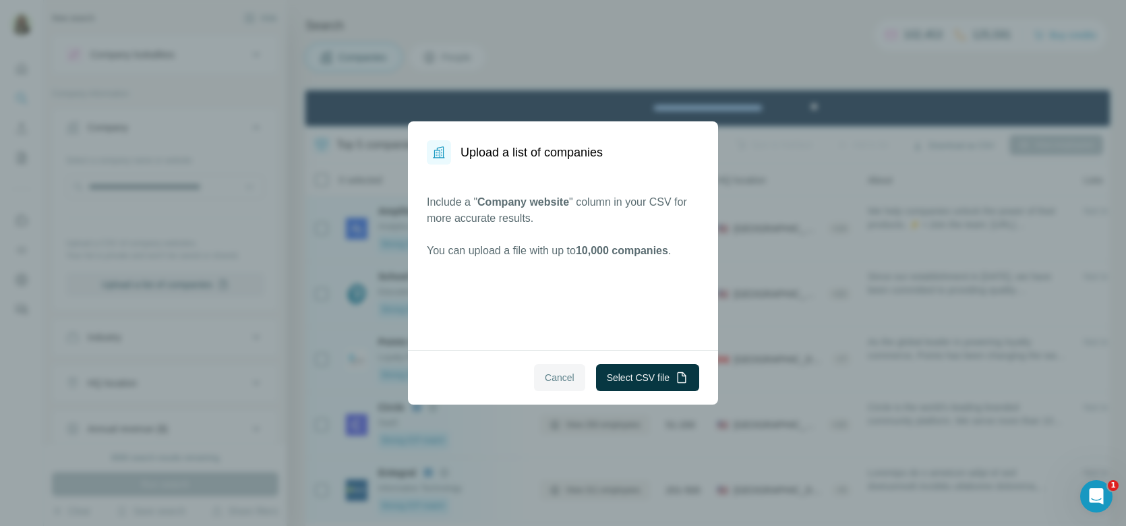
click at [545, 377] on span "Cancel" at bounding box center [560, 377] width 30 height 13
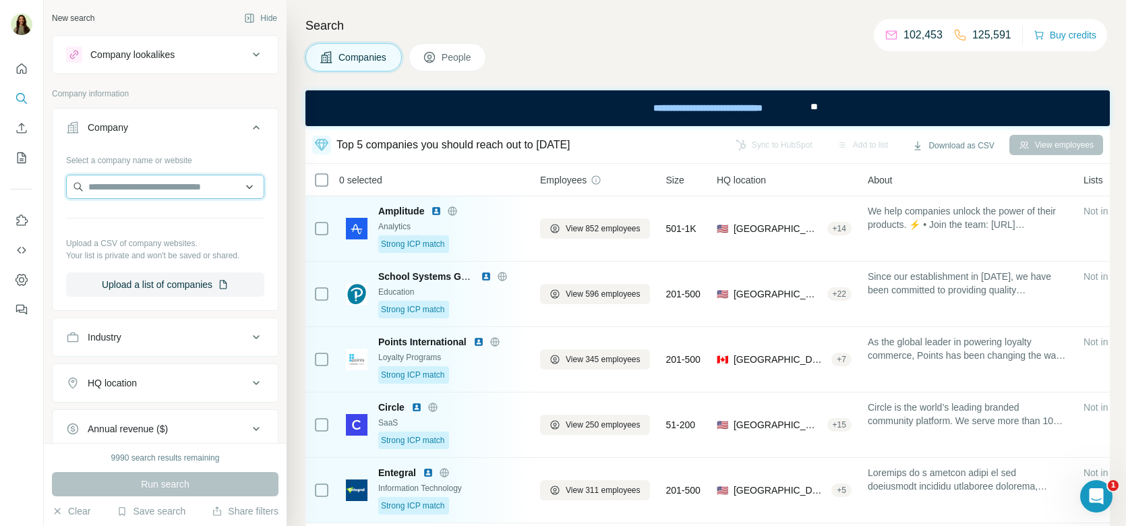
click at [152, 187] on input "text" at bounding box center [165, 187] width 198 height 24
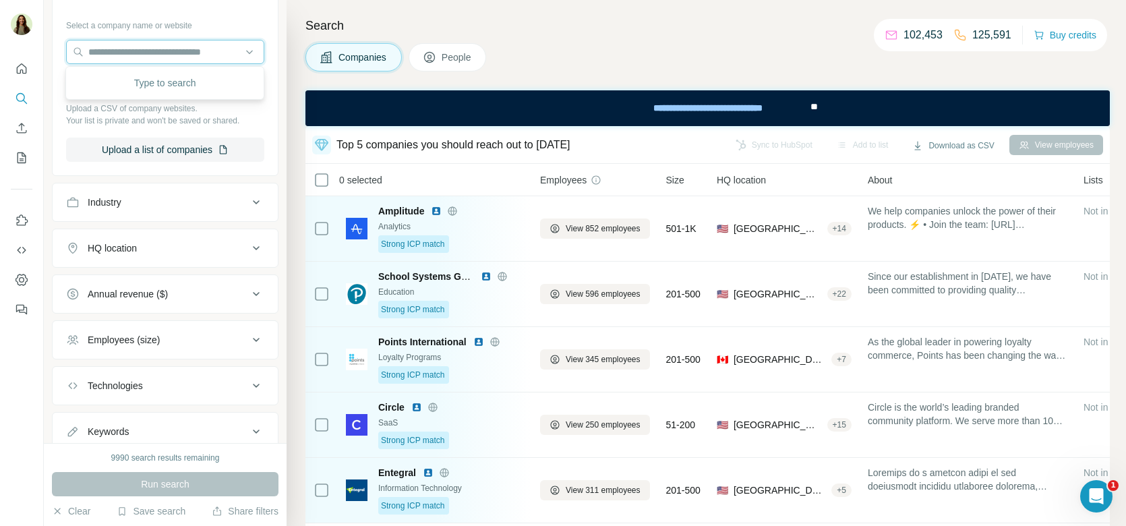
scroll to position [175, 0]
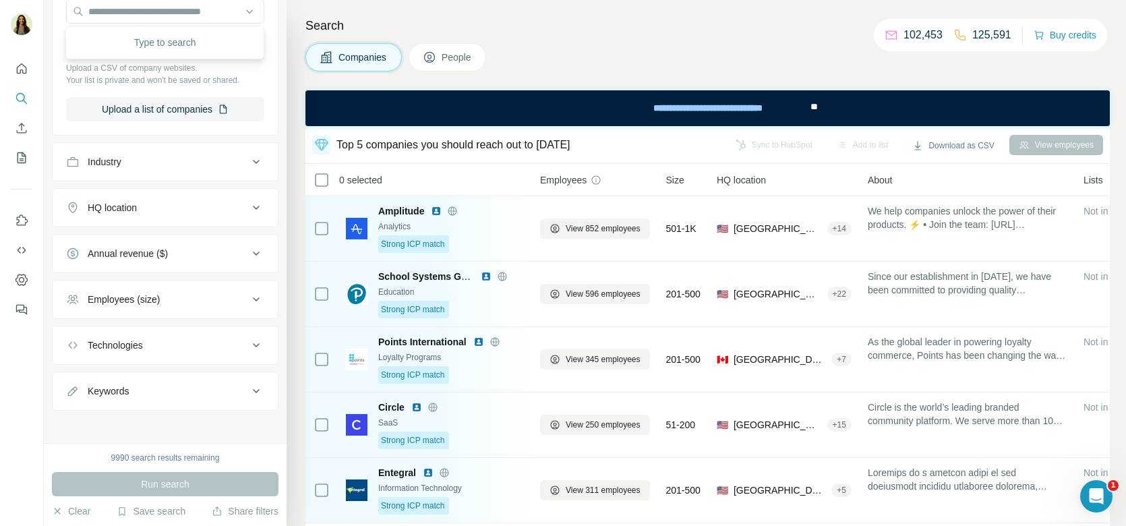
click at [138, 215] on button "HQ location" at bounding box center [165, 207] width 225 height 32
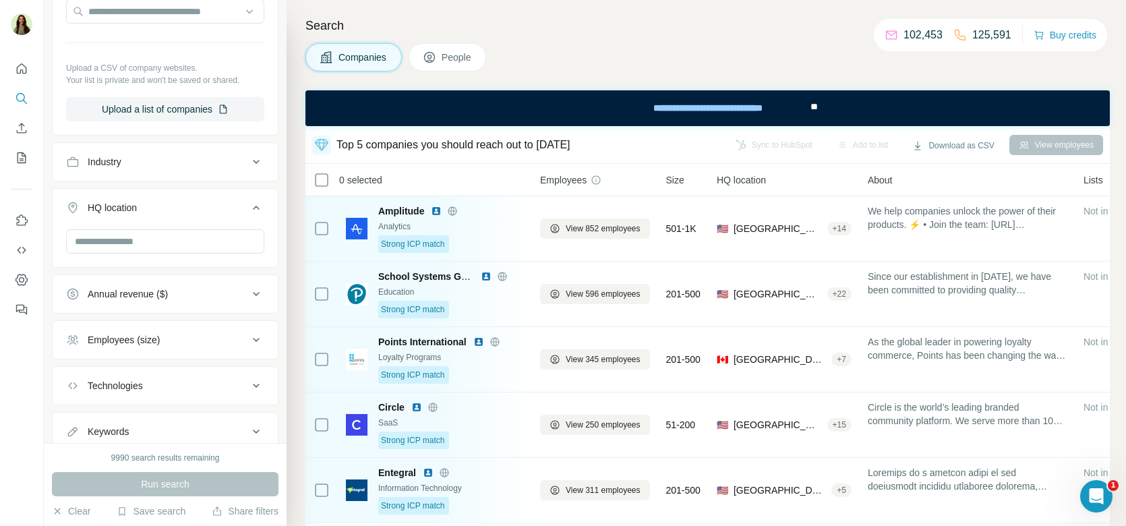
click at [150, 287] on div "Annual revenue ($)" at bounding box center [128, 293] width 80 height 13
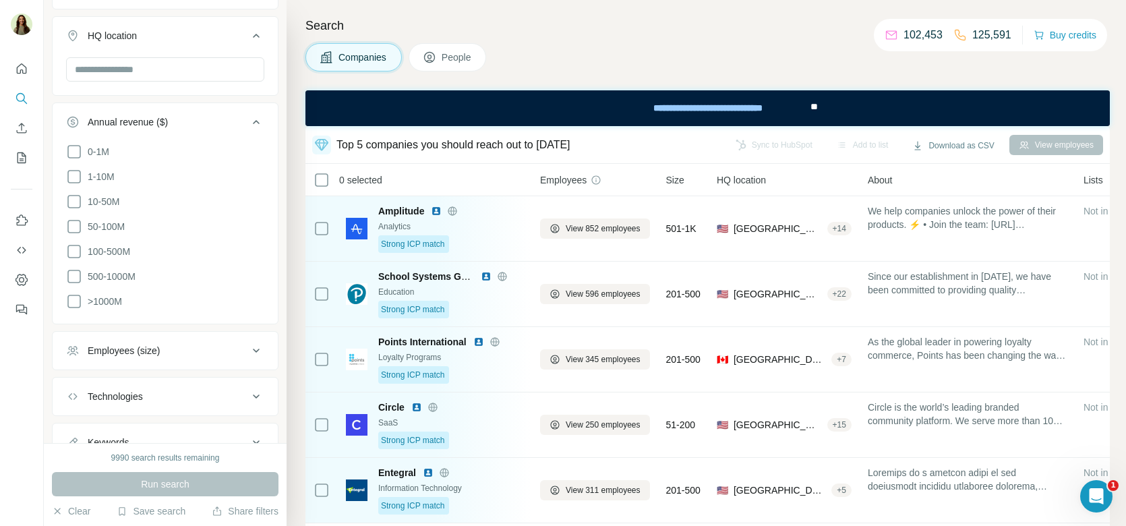
scroll to position [395, 0]
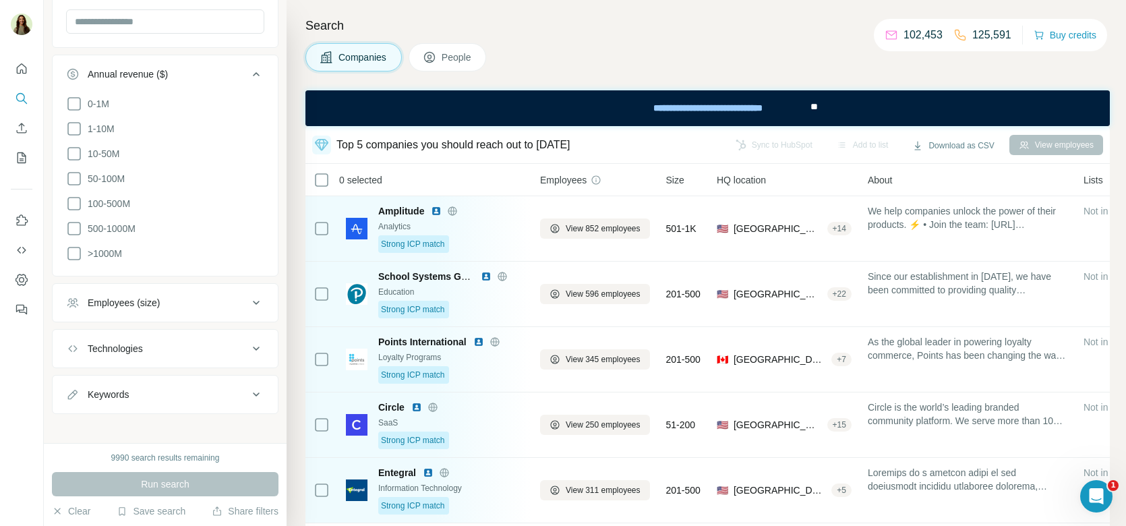
click at [150, 287] on button "Employees (size)" at bounding box center [165, 303] width 225 height 32
click at [154, 297] on div "Employees (size)" at bounding box center [124, 302] width 72 height 13
click at [144, 388] on div "Keywords" at bounding box center [157, 394] width 182 height 13
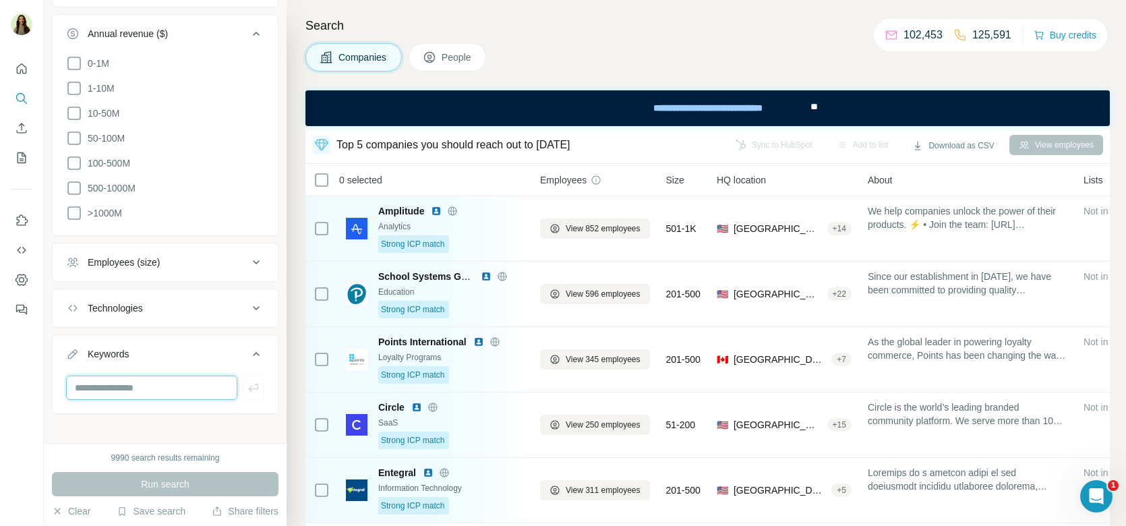
click at [134, 378] on input "text" at bounding box center [151, 388] width 171 height 24
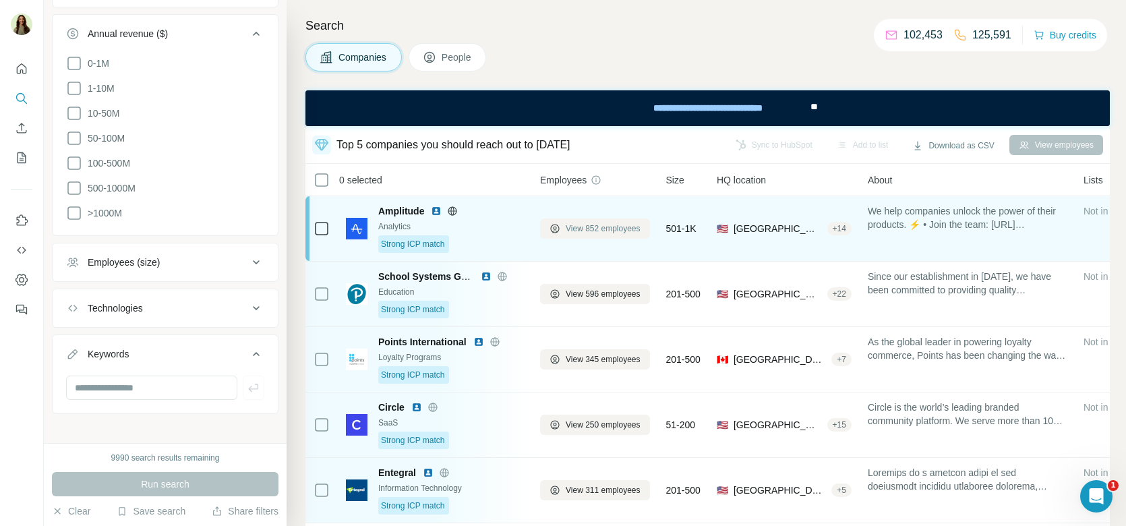
click at [609, 231] on span "View 852 employees" at bounding box center [603, 228] width 75 height 12
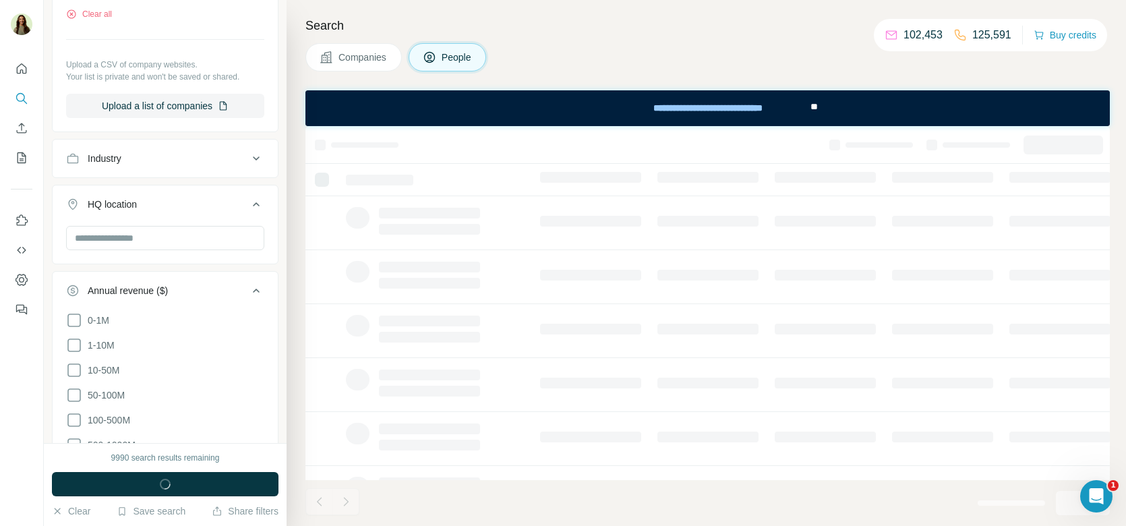
click at [461, 54] on span "People" at bounding box center [457, 57] width 31 height 13
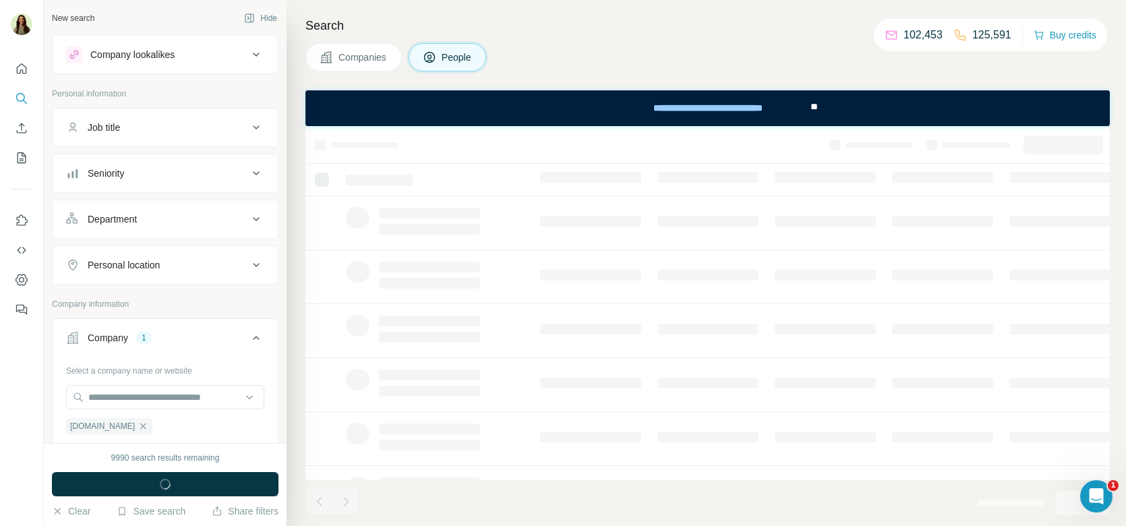
click at [150, 131] on div "Job title" at bounding box center [157, 127] width 182 height 13
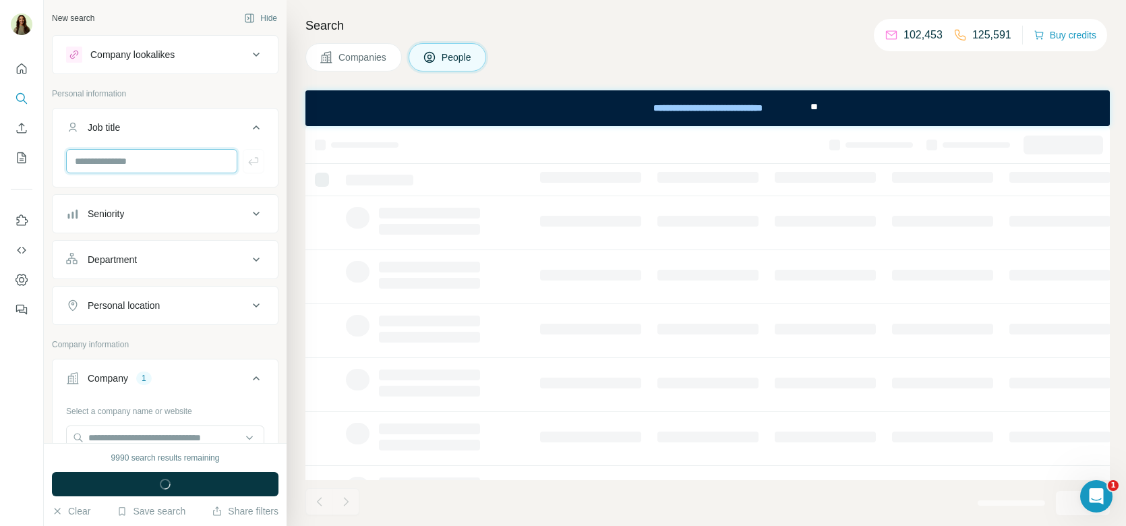
click at [123, 158] on input "text" at bounding box center [151, 161] width 171 height 24
type input "********"
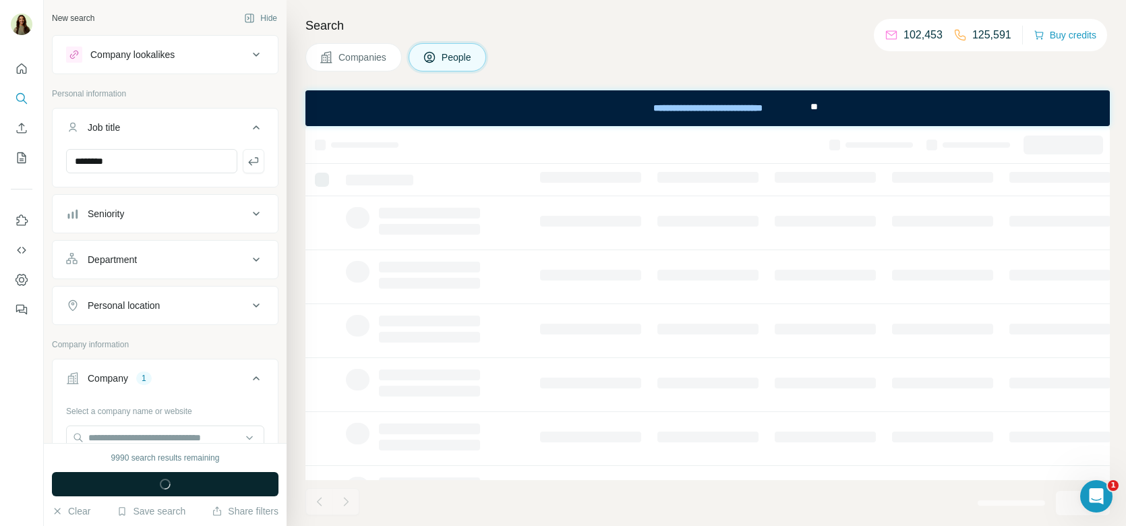
click at [171, 483] on span "button" at bounding box center [165, 483] width 49 height 13
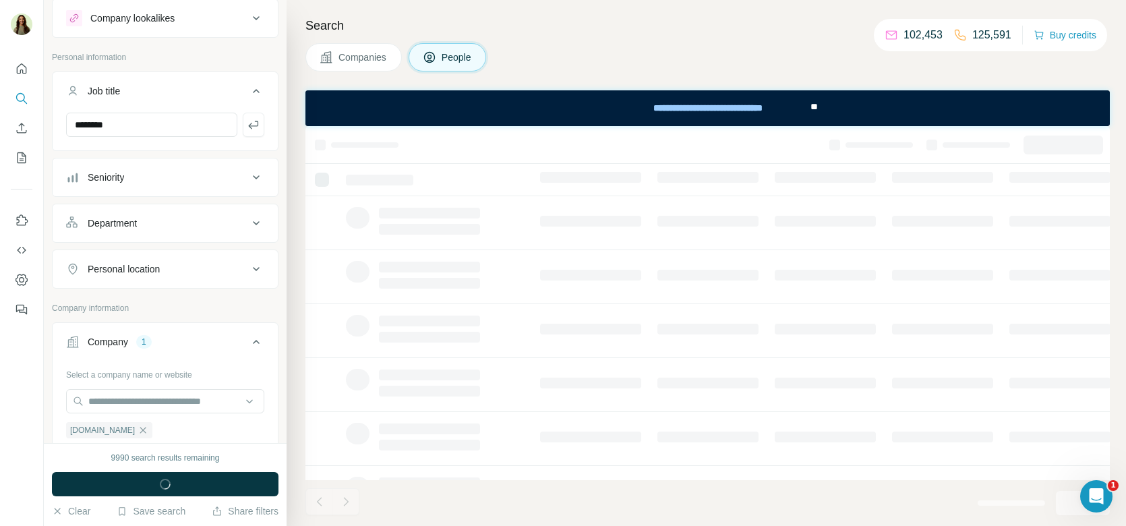
click at [132, 175] on div "Seniority" at bounding box center [157, 177] width 182 height 13
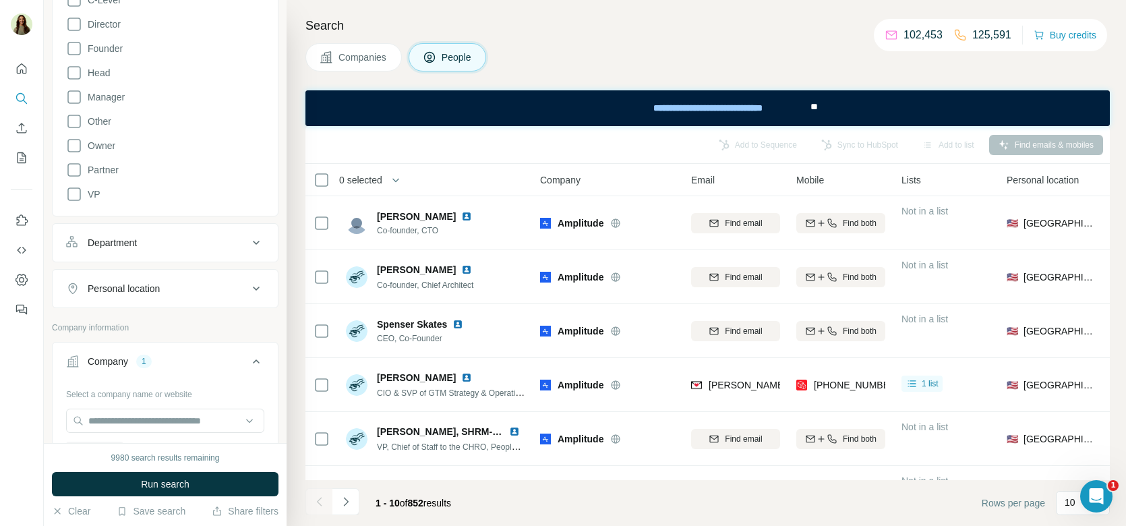
scroll to position [274, 0]
click at [130, 241] on div "Department" at bounding box center [112, 241] width 49 height 13
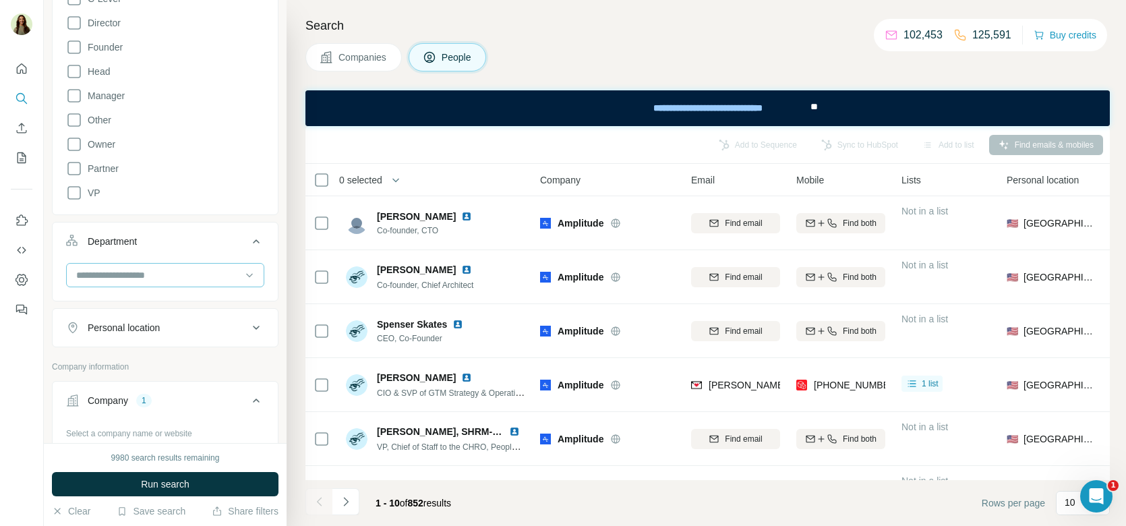
click at [136, 274] on input at bounding box center [158, 275] width 167 height 15
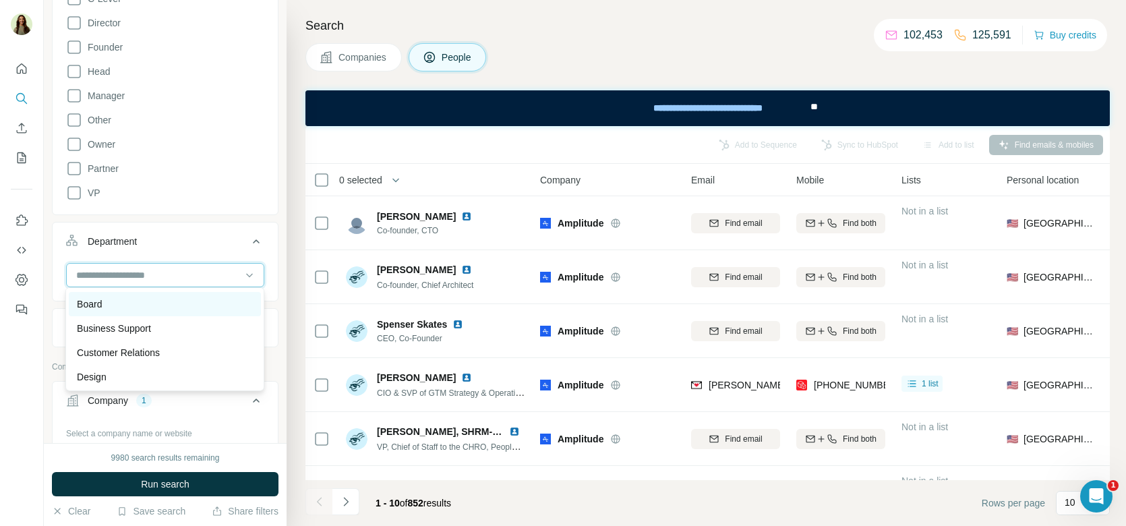
scroll to position [0, 0]
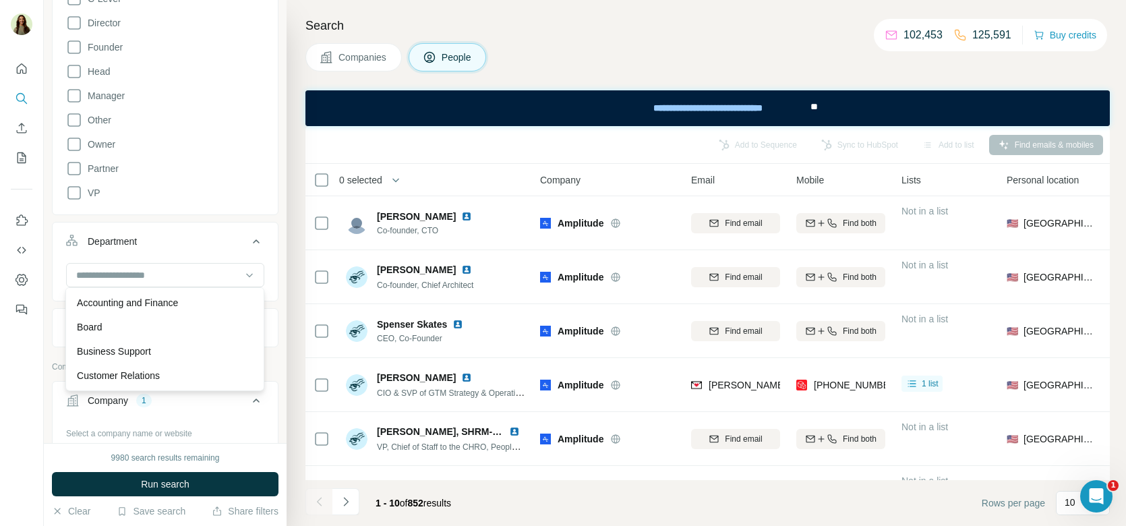
click at [171, 231] on button "Department" at bounding box center [165, 244] width 225 height 38
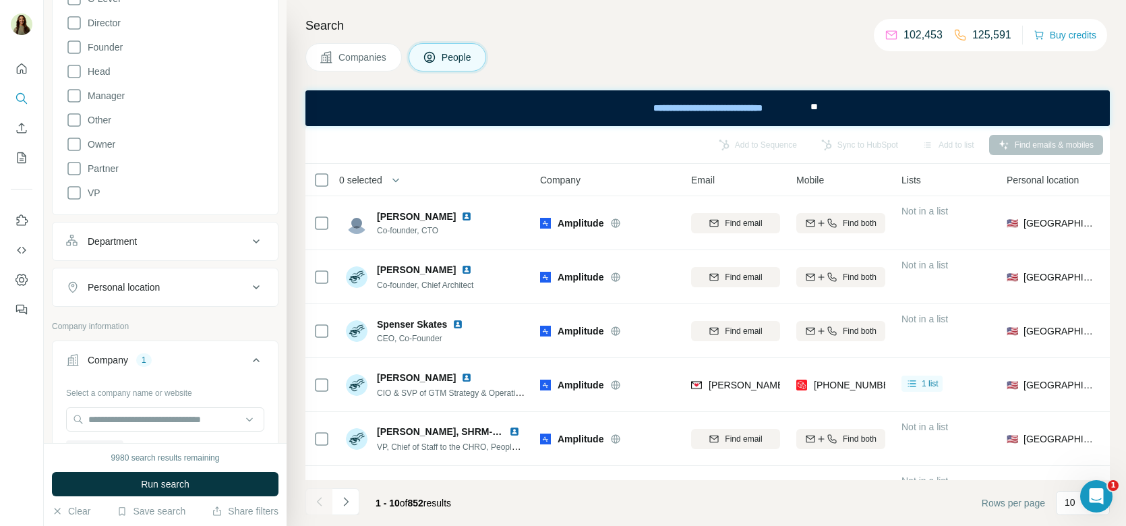
click at [154, 275] on button "Personal location" at bounding box center [165, 287] width 225 height 32
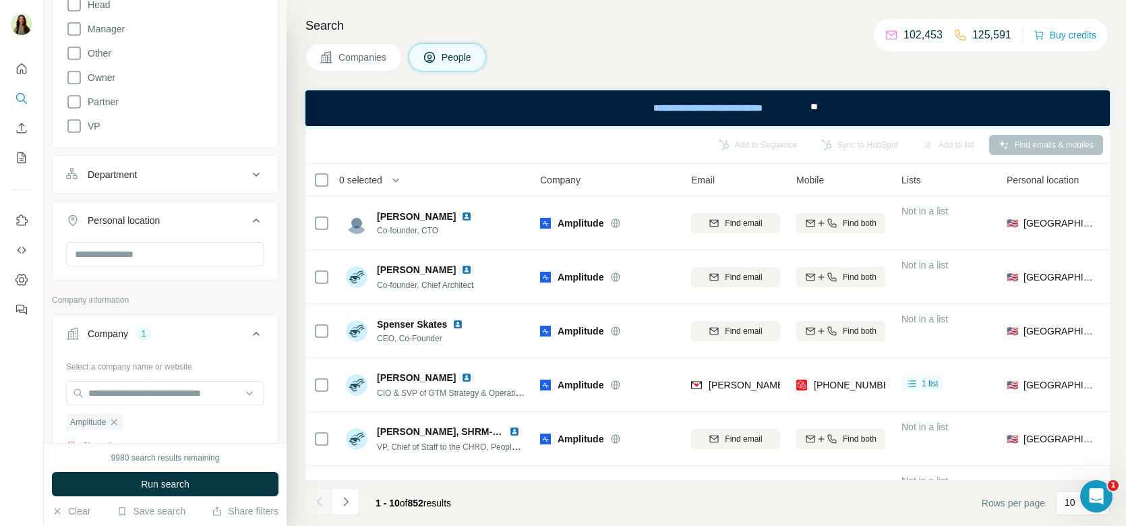
scroll to position [344, 0]
click at [143, 251] on input "text" at bounding box center [165, 251] width 198 height 24
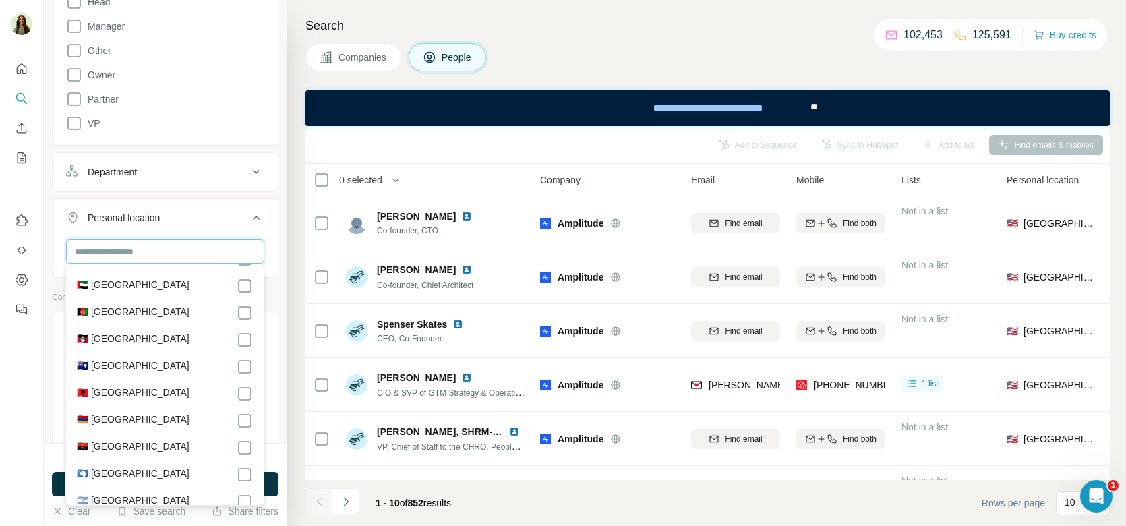
scroll to position [48, 0]
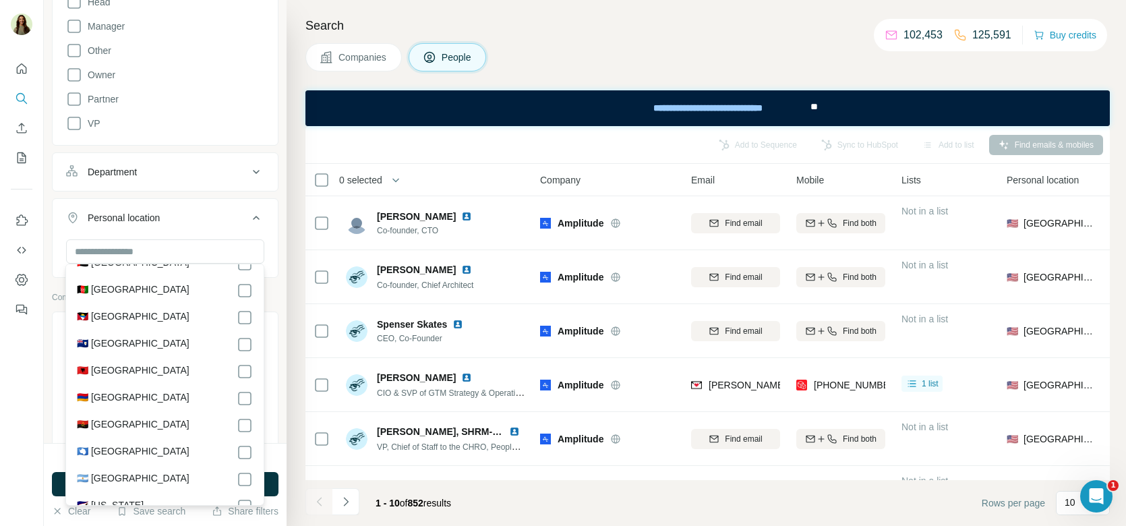
click at [183, 222] on button "Personal location" at bounding box center [165, 221] width 225 height 38
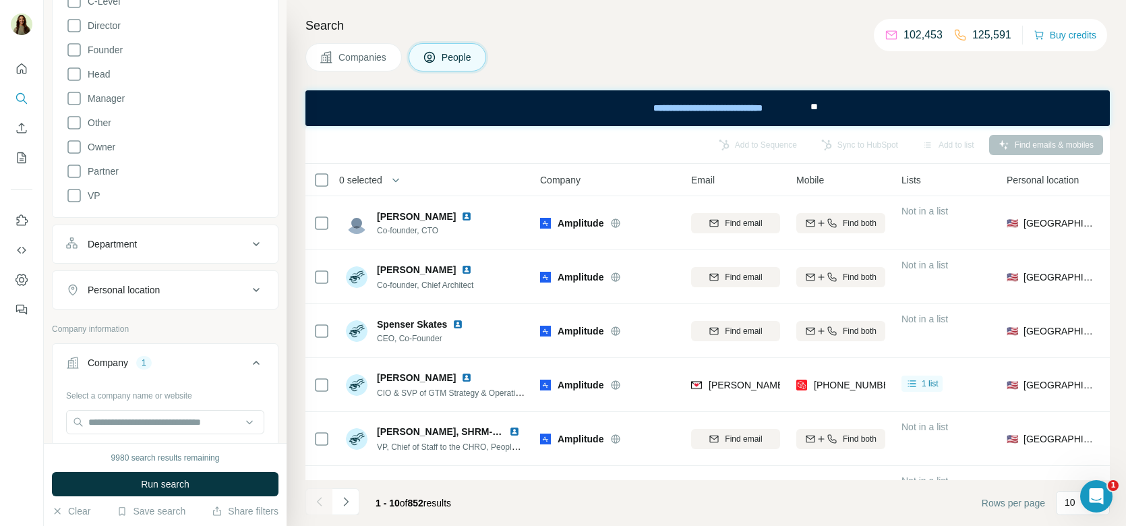
scroll to position [271, 0]
click at [162, 234] on button "Department" at bounding box center [165, 245] width 225 height 32
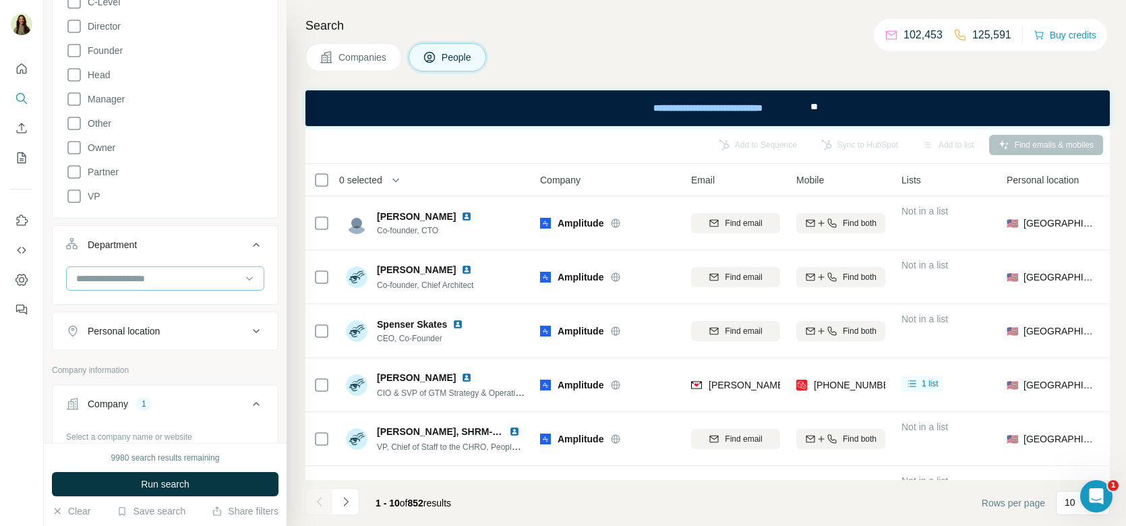
click at [160, 271] on input at bounding box center [158, 278] width 167 height 15
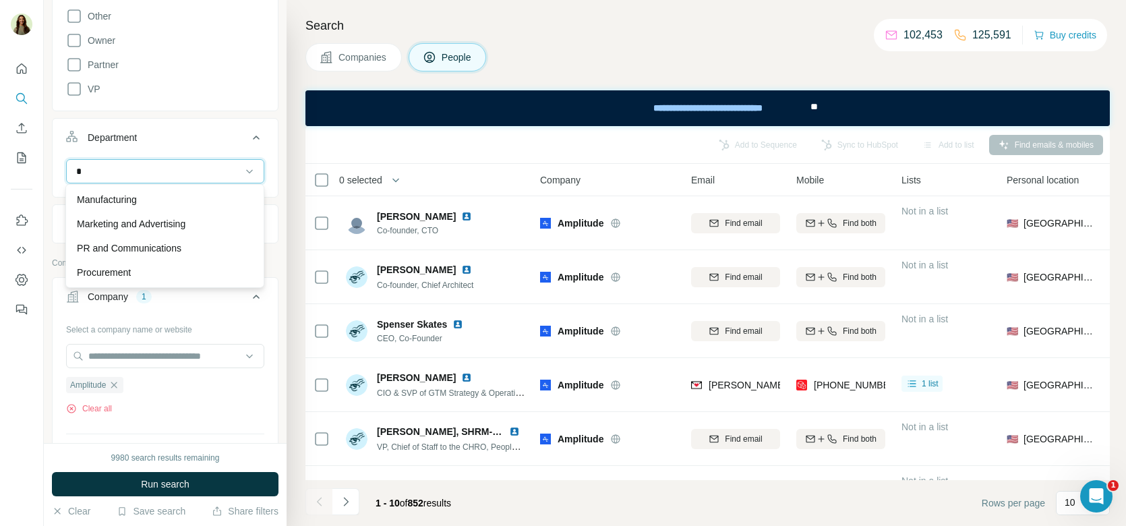
scroll to position [0, 0]
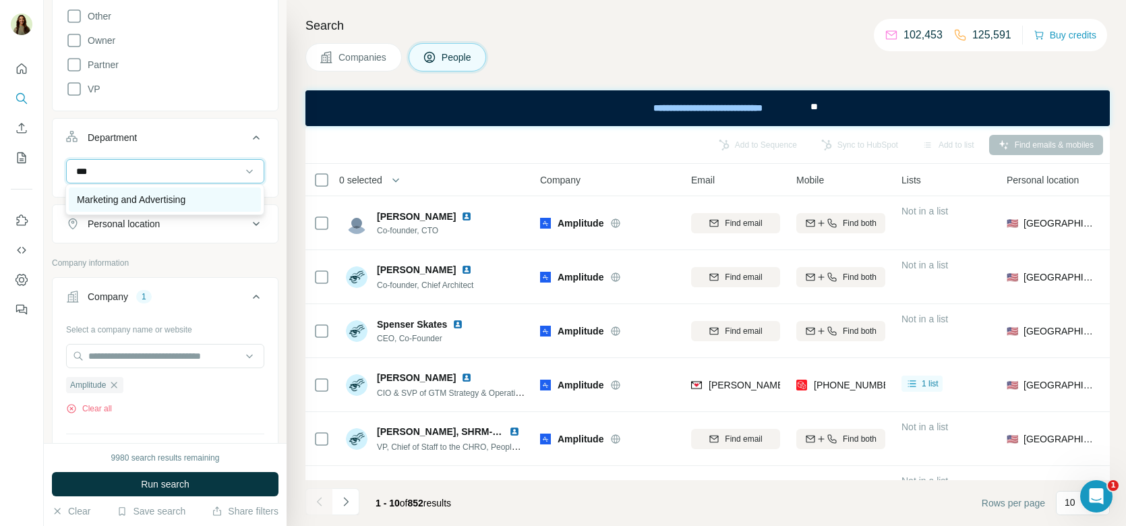
type input "***"
click at [167, 193] on p "Marketing and Advertising" at bounding box center [131, 199] width 109 height 13
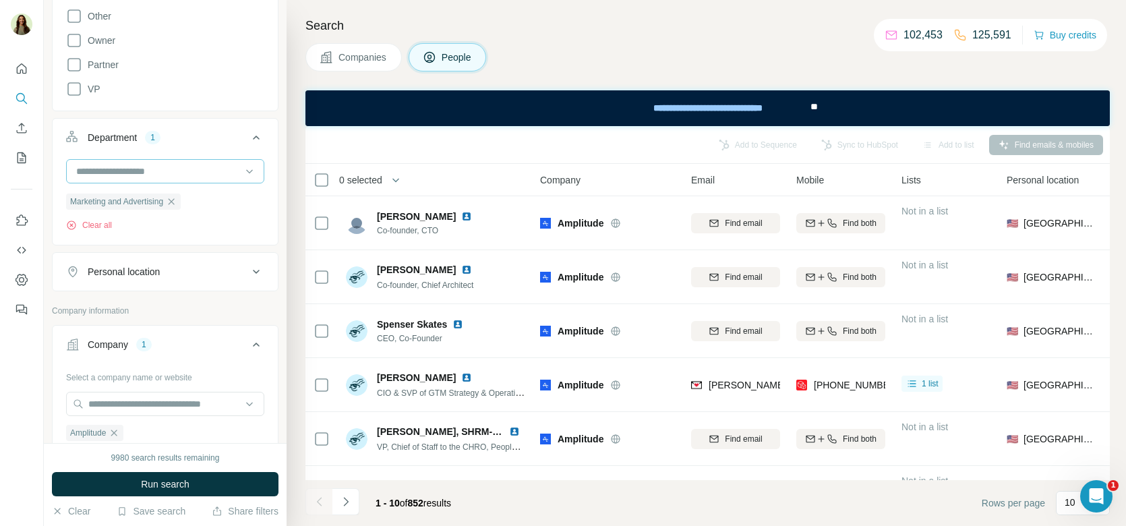
click at [181, 172] on input at bounding box center [158, 171] width 167 height 15
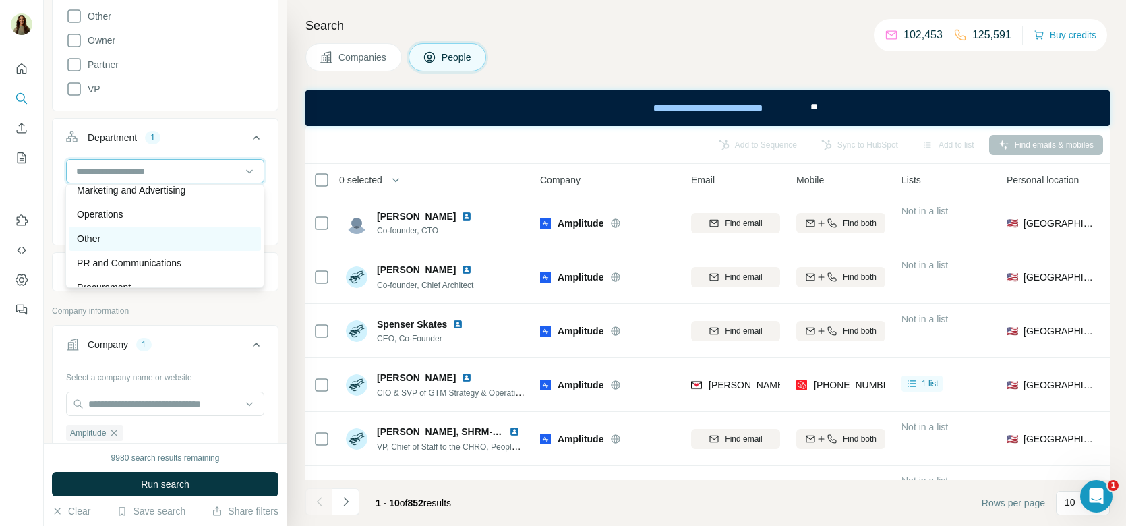
scroll to position [406, 0]
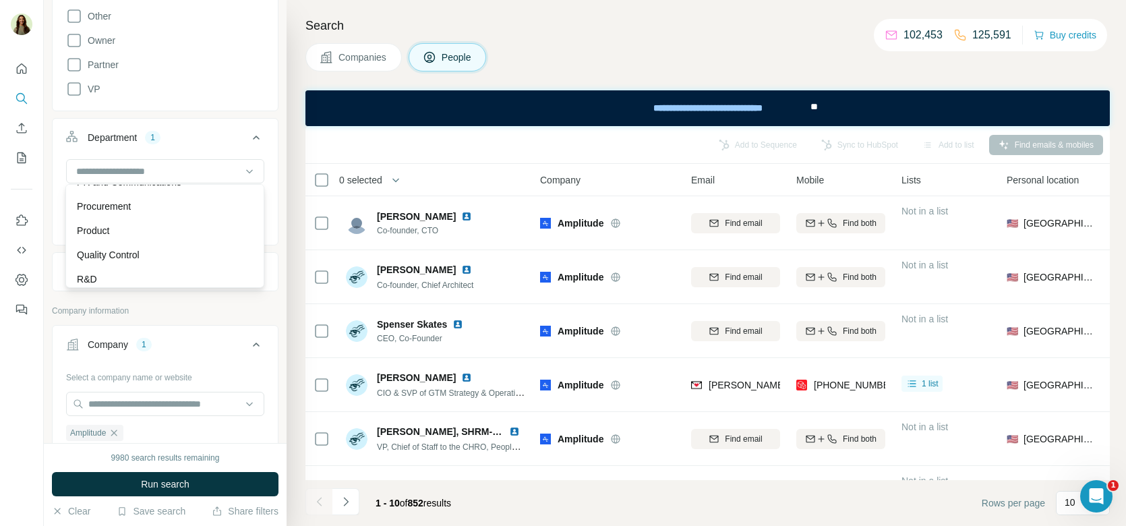
click at [176, 137] on div "Department 1" at bounding box center [157, 137] width 182 height 13
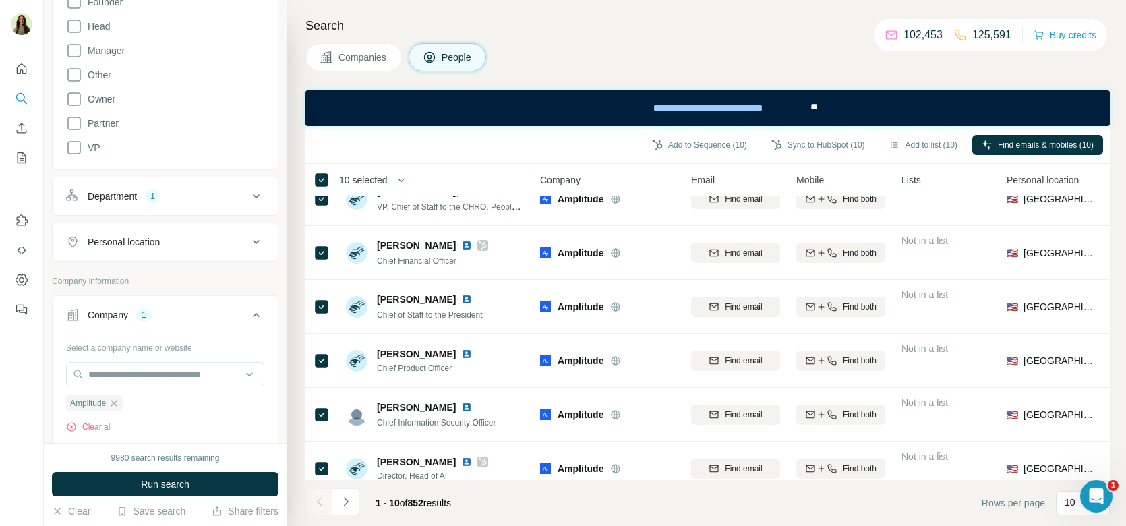
scroll to position [254, 0]
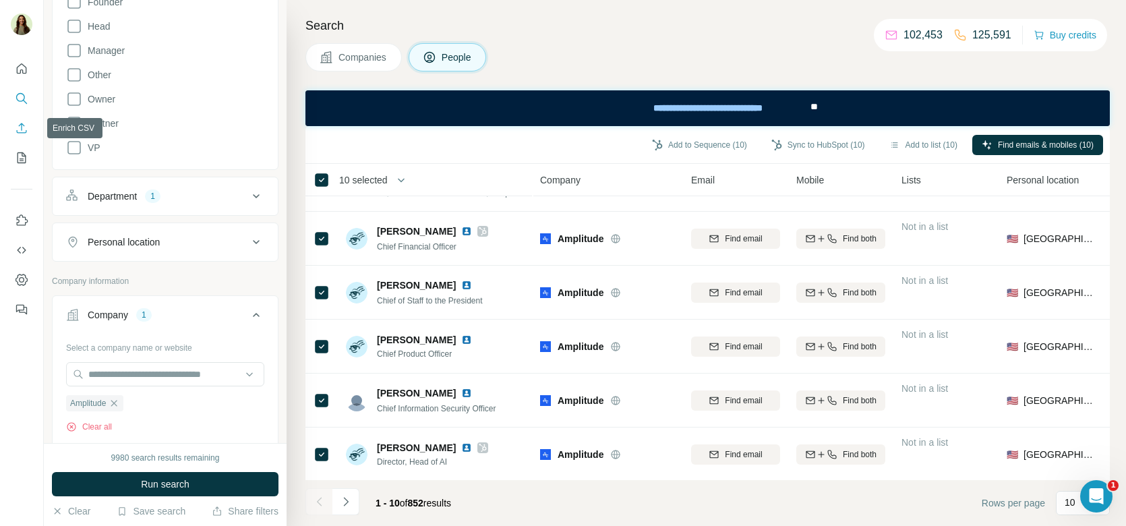
click at [18, 129] on icon "Enrich CSV" at bounding box center [21, 127] width 13 height 13
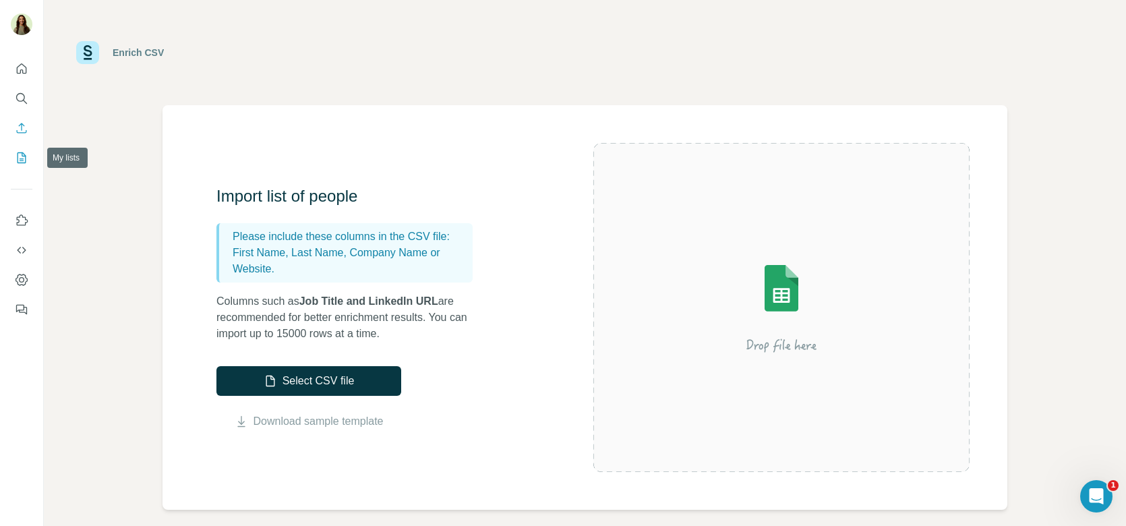
click at [26, 158] on icon "My lists" at bounding box center [21, 157] width 13 height 13
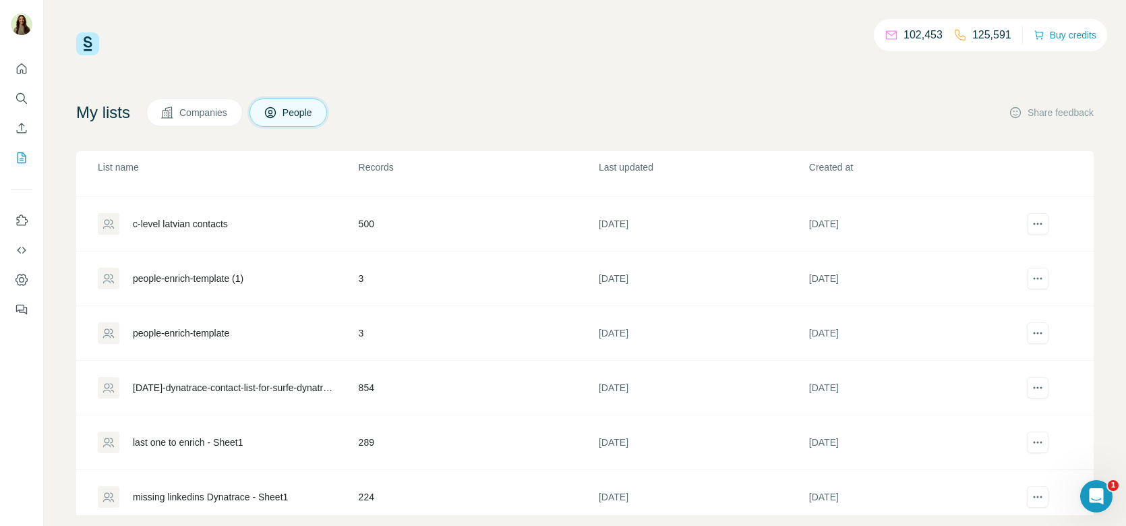
scroll to position [210, 0]
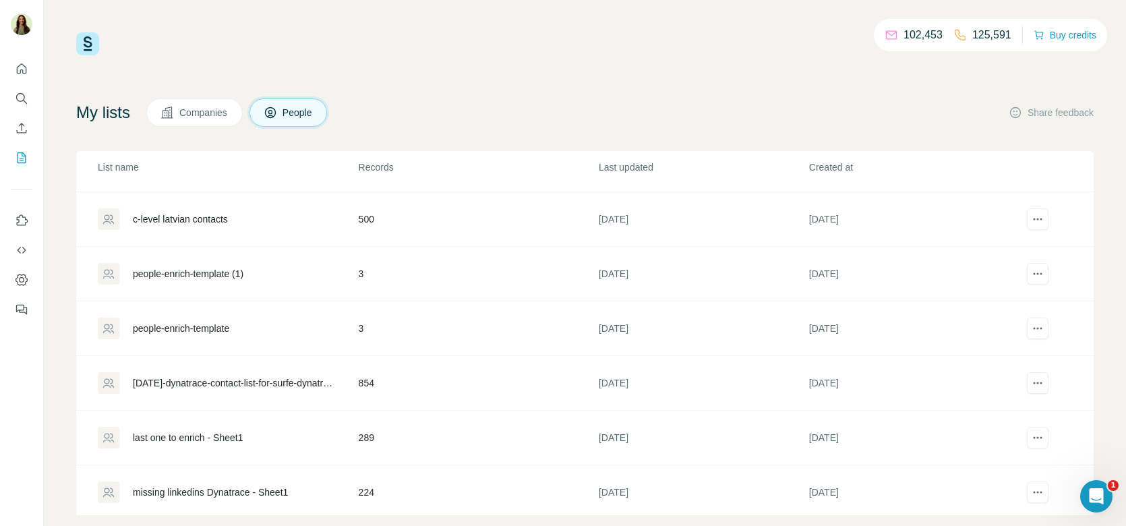
click at [199, 376] on div "[DATE]-dynatrace-contact-list-for-surfe-dynatrace - contact-list-for-surfe-dyna…" at bounding box center [234, 382] width 203 height 13
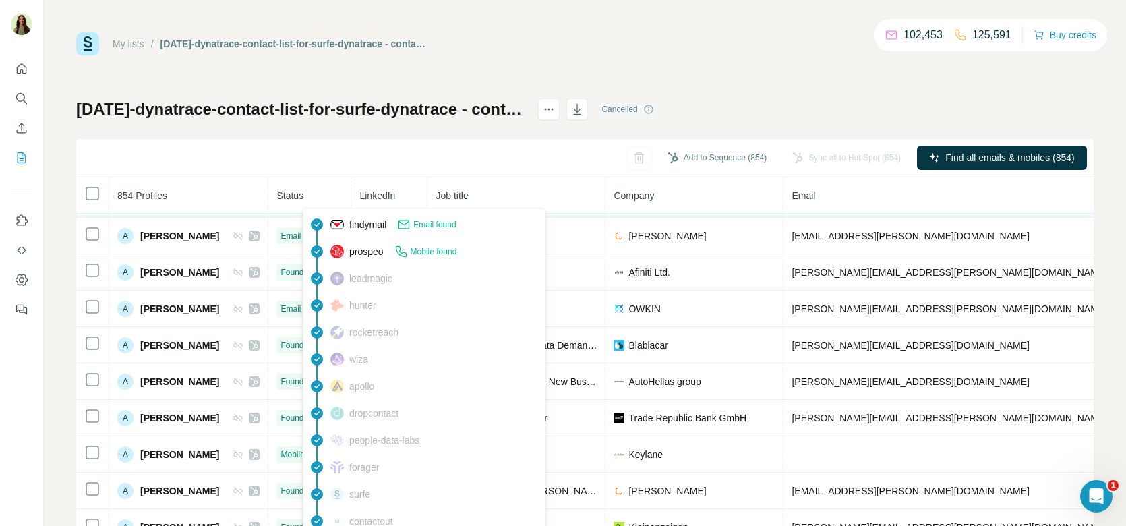
scroll to position [70, 0]
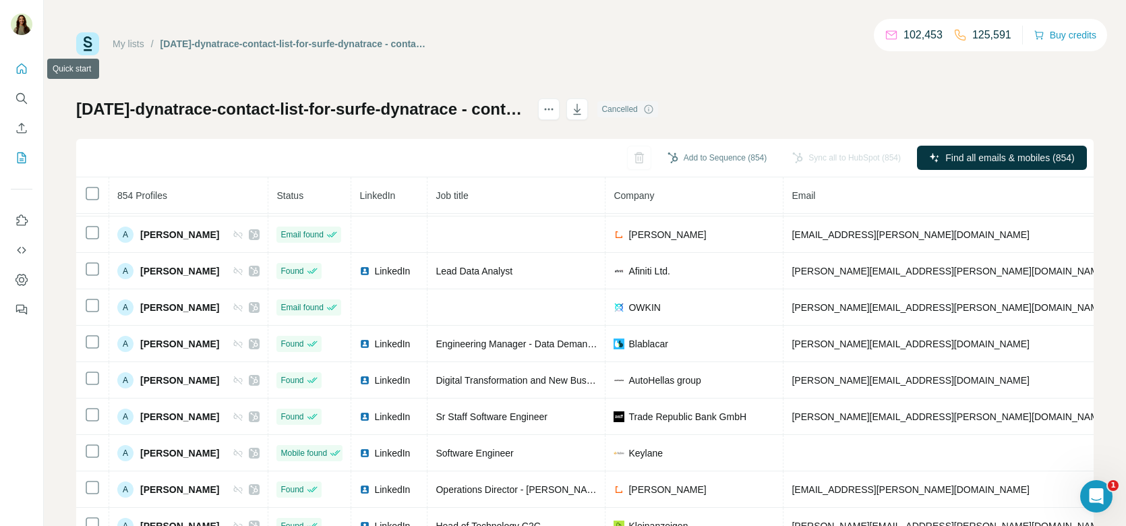
click at [24, 69] on icon "Quick start" at bounding box center [21, 68] width 13 height 13
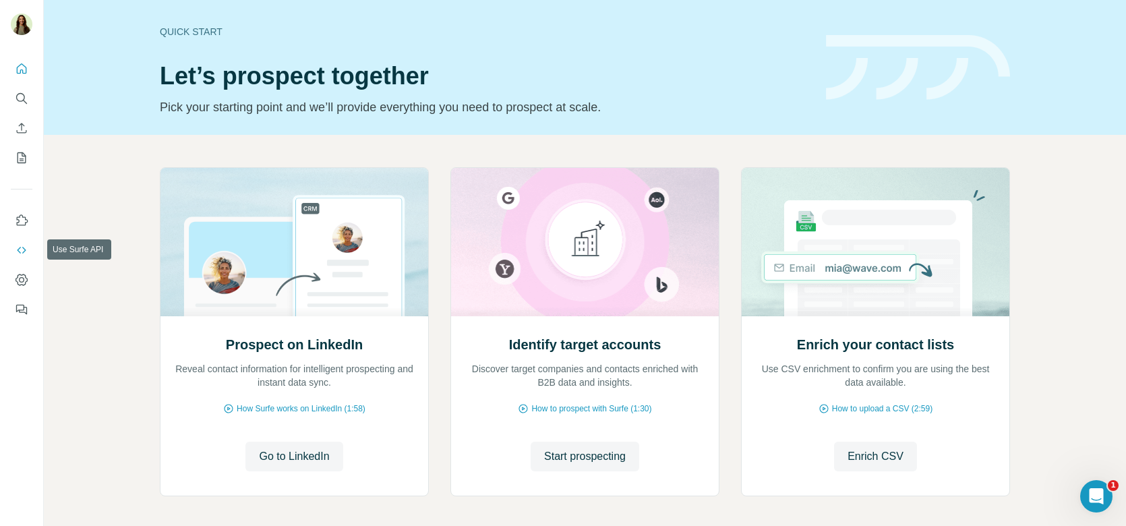
click at [30, 251] on button "Use Surfe API" at bounding box center [22, 250] width 22 height 24
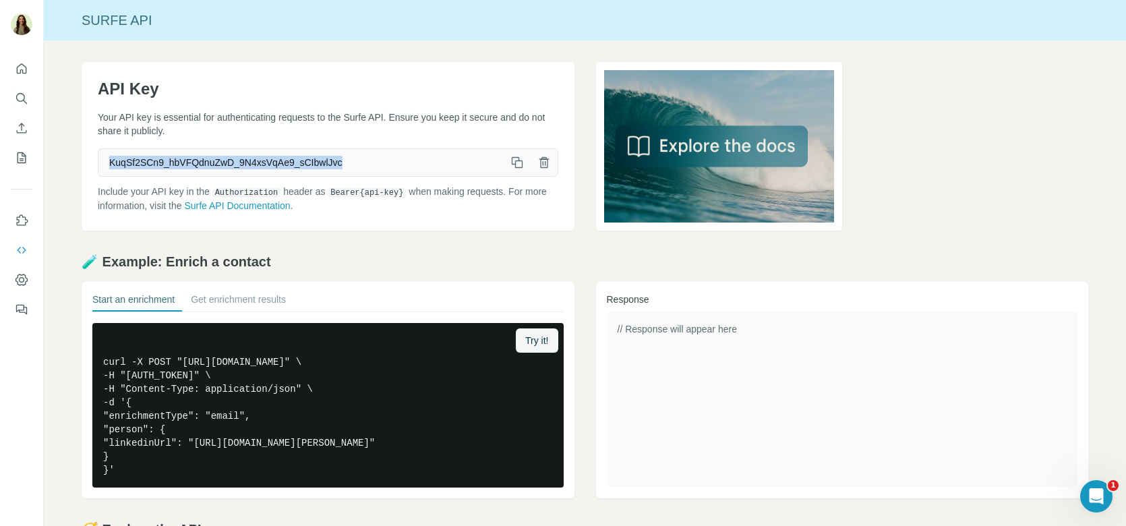
drag, startPoint x: 360, startPoint y: 159, endPoint x: 85, endPoint y: 155, distance: 275.1
click at [85, 155] on div "API Key Your API key is essential for authenticating requests to the Surfe API.…" at bounding box center [328, 146] width 493 height 169
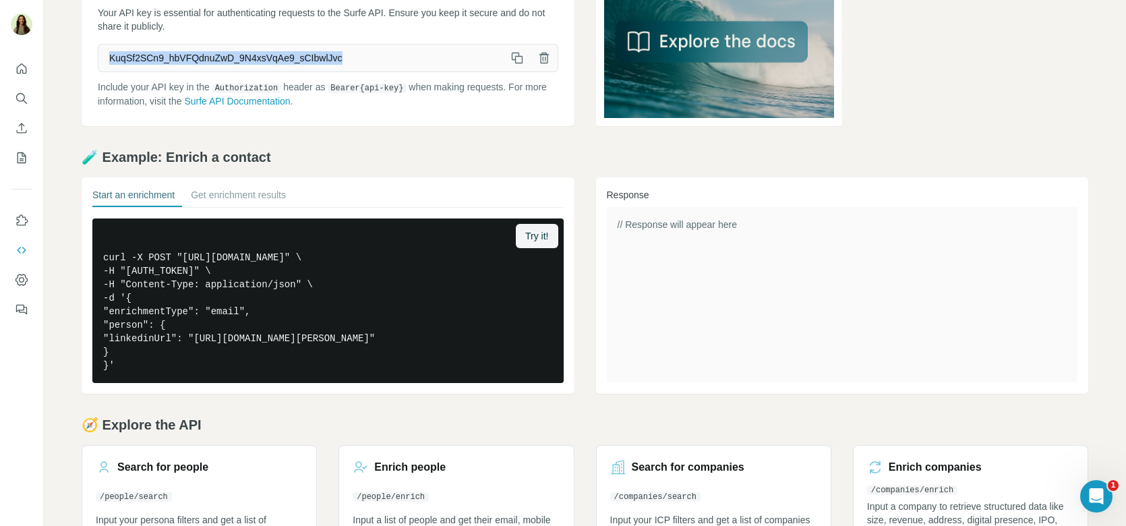
scroll to position [153, 0]
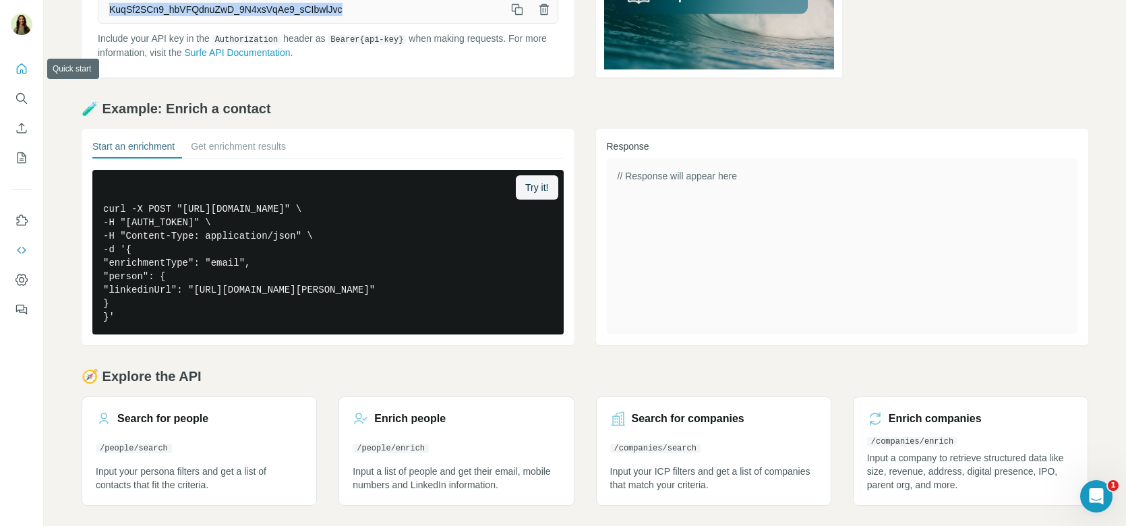
click at [15, 59] on button "Quick start" at bounding box center [22, 69] width 22 height 24
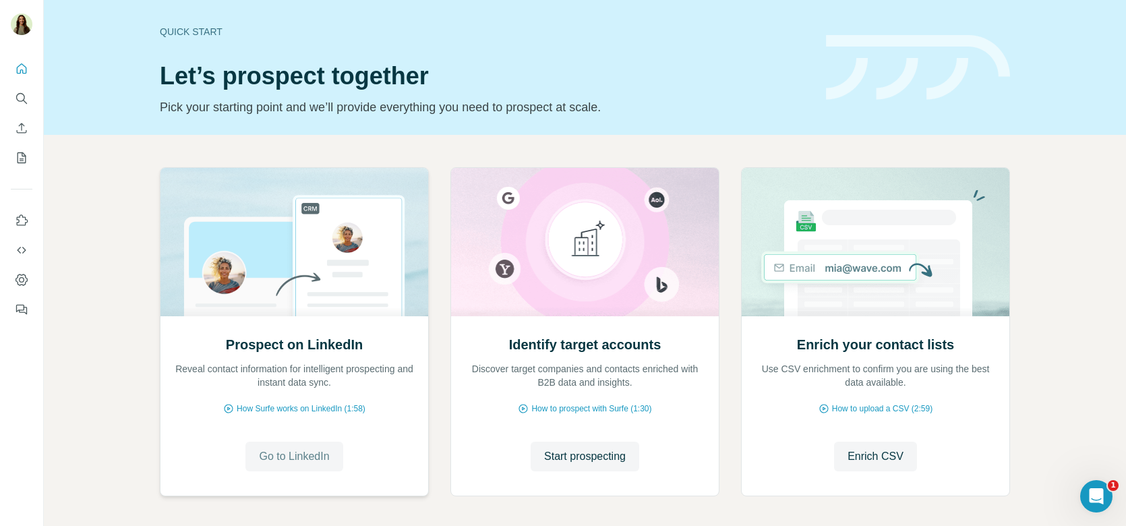
click at [310, 444] on button "Go to LinkedIn" at bounding box center [293, 457] width 97 height 30
click at [25, 276] on icon "Dashboard" at bounding box center [22, 279] width 12 height 11
click at [591, 437] on div "Identify target accounts Discover target companies and contacts enriched with B…" at bounding box center [585, 405] width 268 height 179
click at [581, 454] on span "Start prospecting" at bounding box center [585, 456] width 82 height 16
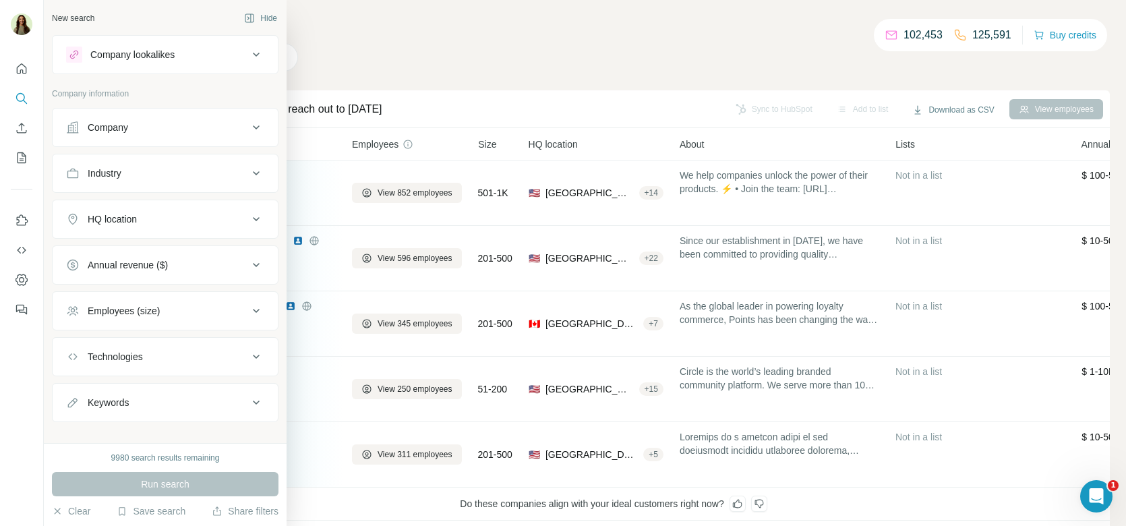
click at [108, 56] on div "Company lookalikes" at bounding box center [132, 54] width 84 height 13
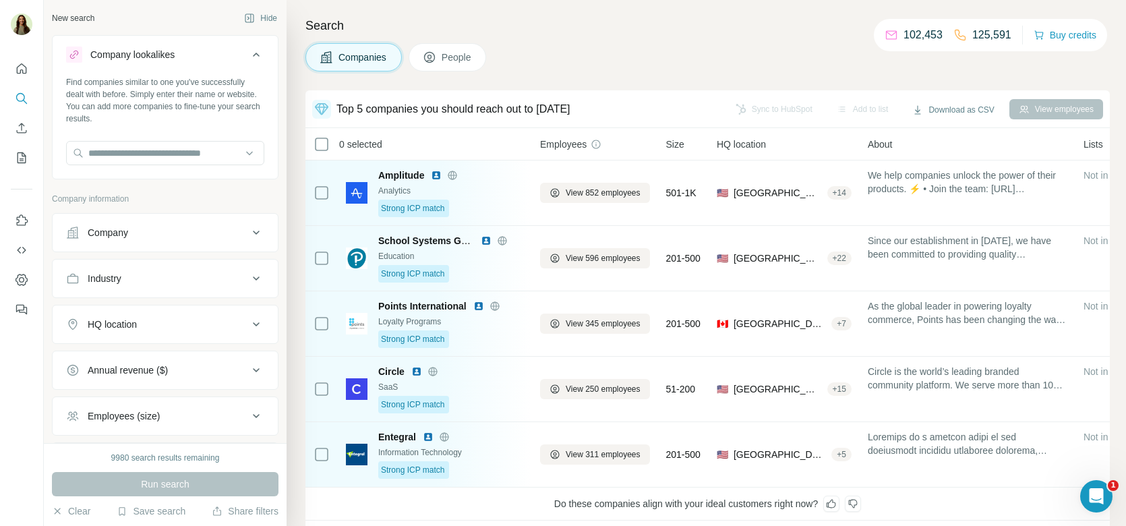
click at [141, 170] on div "Find companies similar to one you've successfully dealt with before. Simply ent…" at bounding box center [165, 126] width 225 height 100
